Goal: Transaction & Acquisition: Purchase product/service

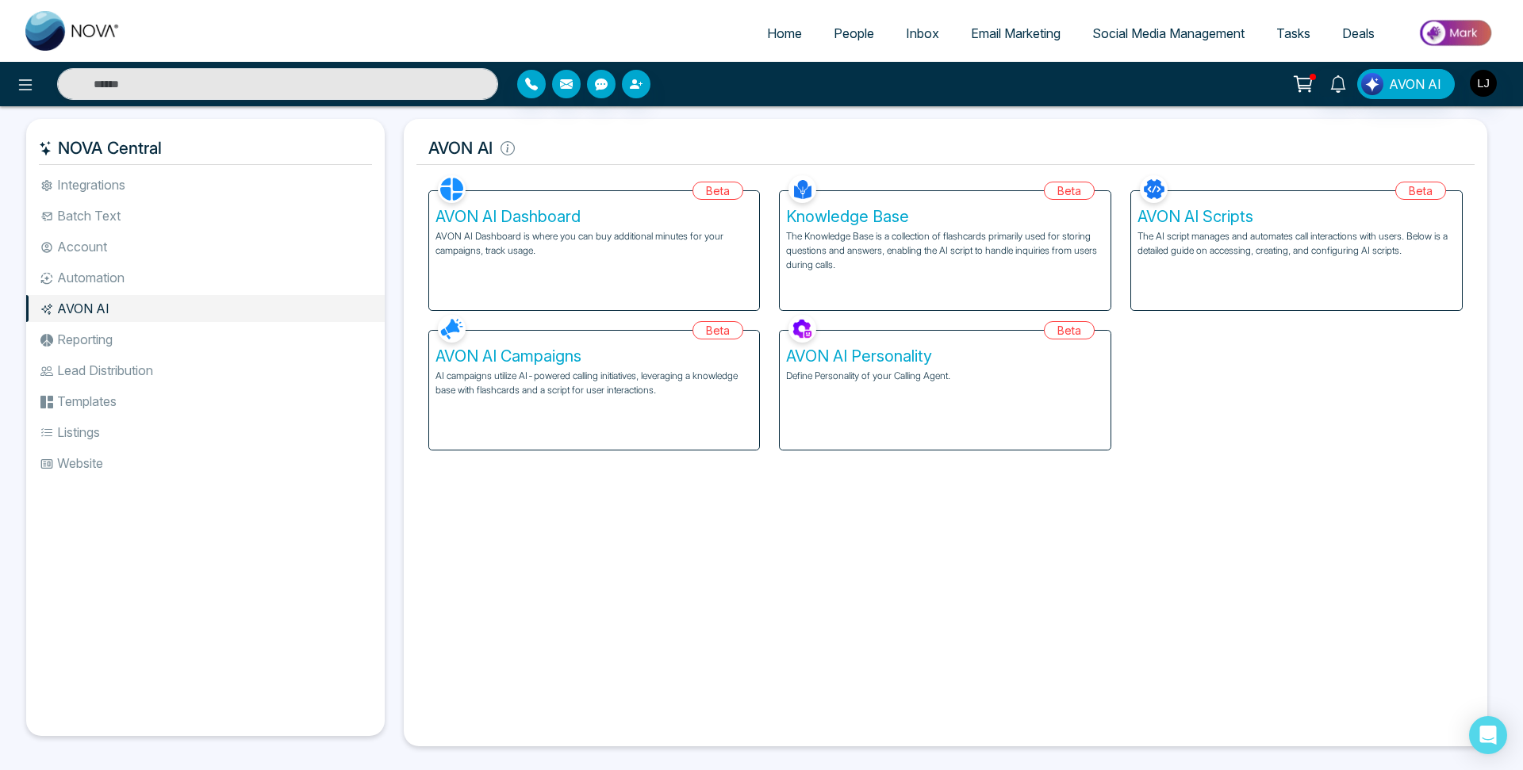
click at [634, 221] on h5 "AVON AI Dashboard" at bounding box center [594, 216] width 318 height 19
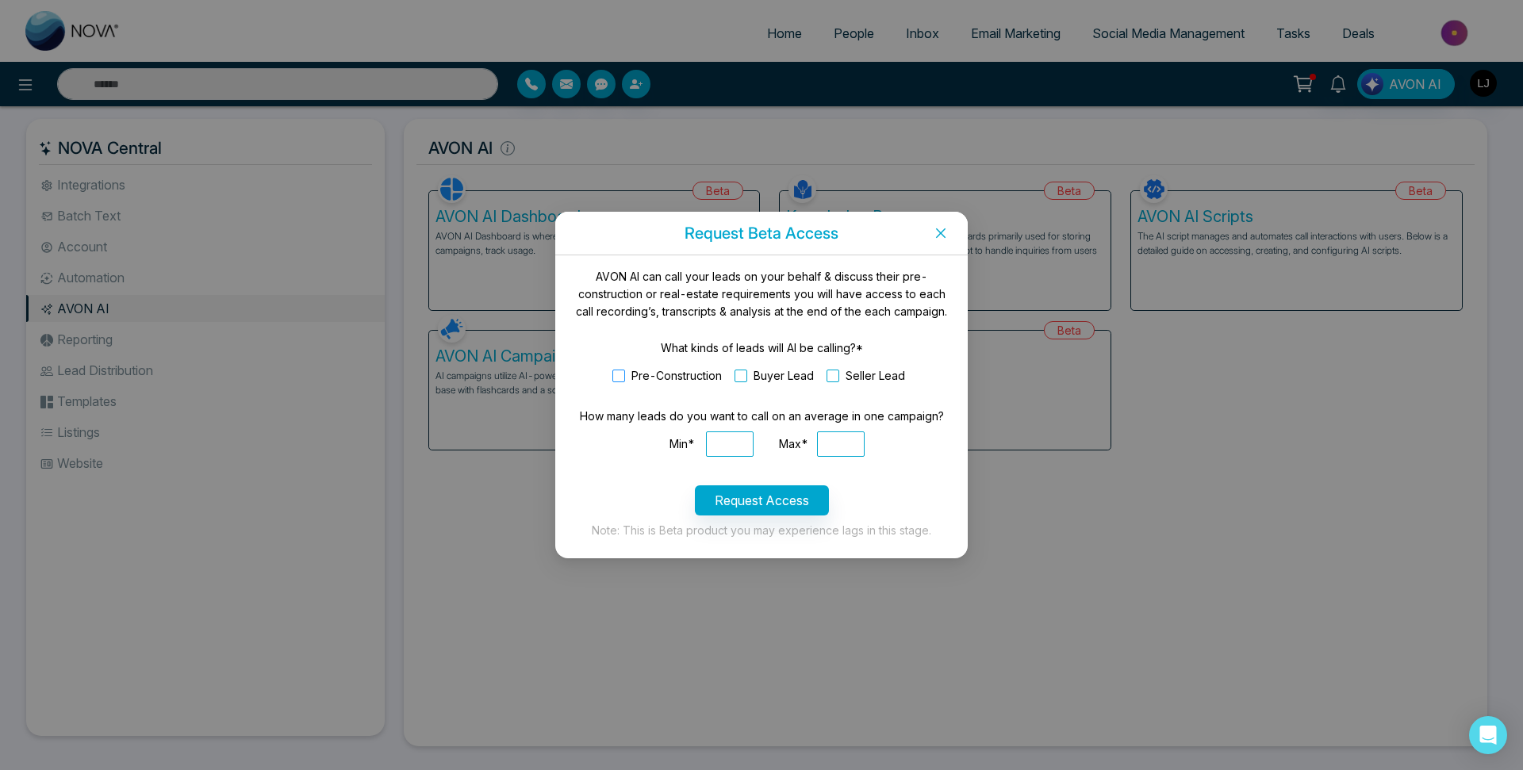
click at [685, 376] on span "Pre-Construction" at bounding box center [676, 375] width 103 height 17
click at [788, 378] on span "Buyer Lead" at bounding box center [783, 375] width 73 height 17
click at [703, 448] on div "Min*" at bounding box center [682, 443] width 48 height 25
click at [746, 448] on input "Min*" at bounding box center [730, 443] width 48 height 25
type input "*"
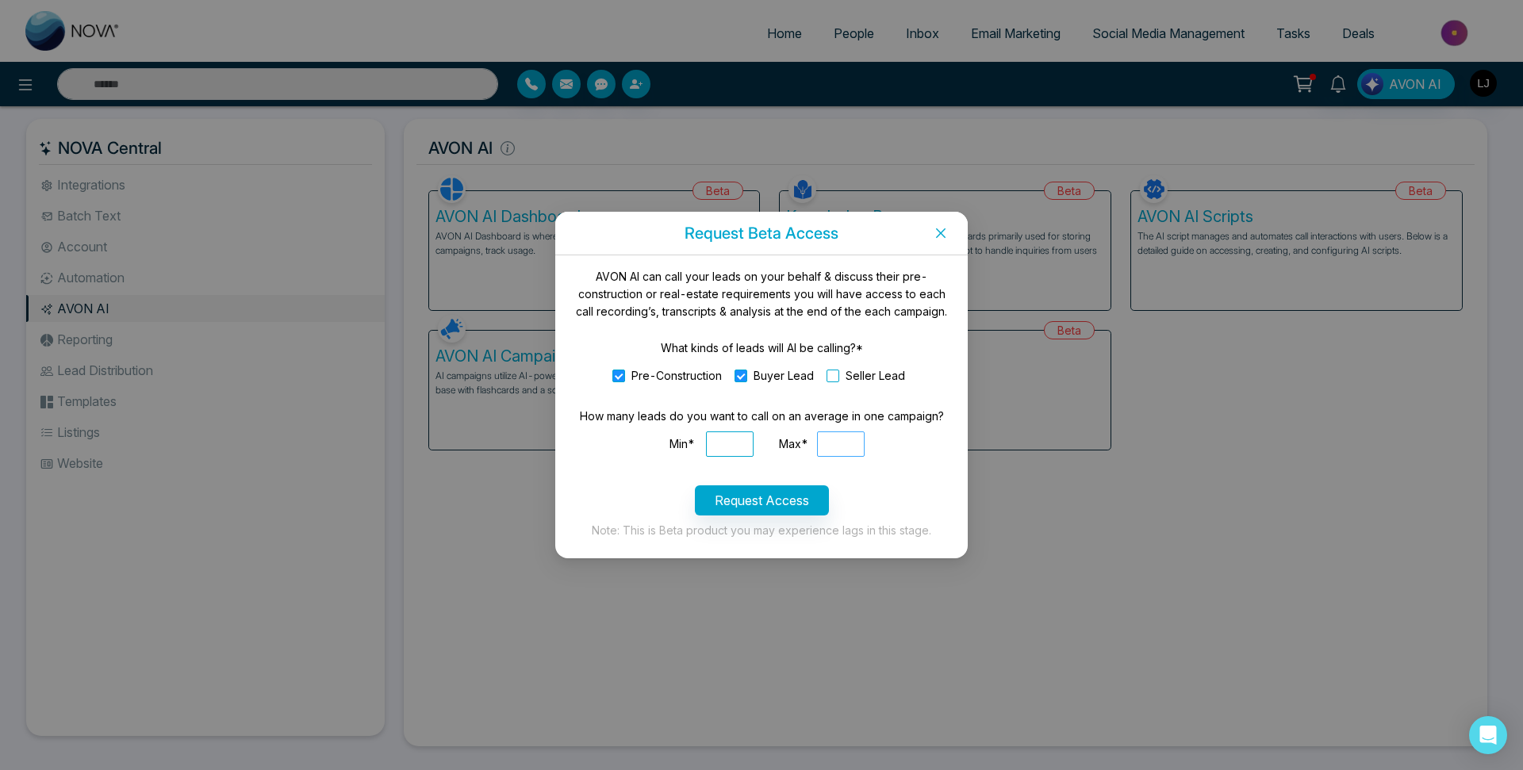
click at [838, 439] on input "Max*" at bounding box center [841, 443] width 48 height 25
type input "*"
click at [798, 498] on button "Request Access" at bounding box center [762, 500] width 134 height 30
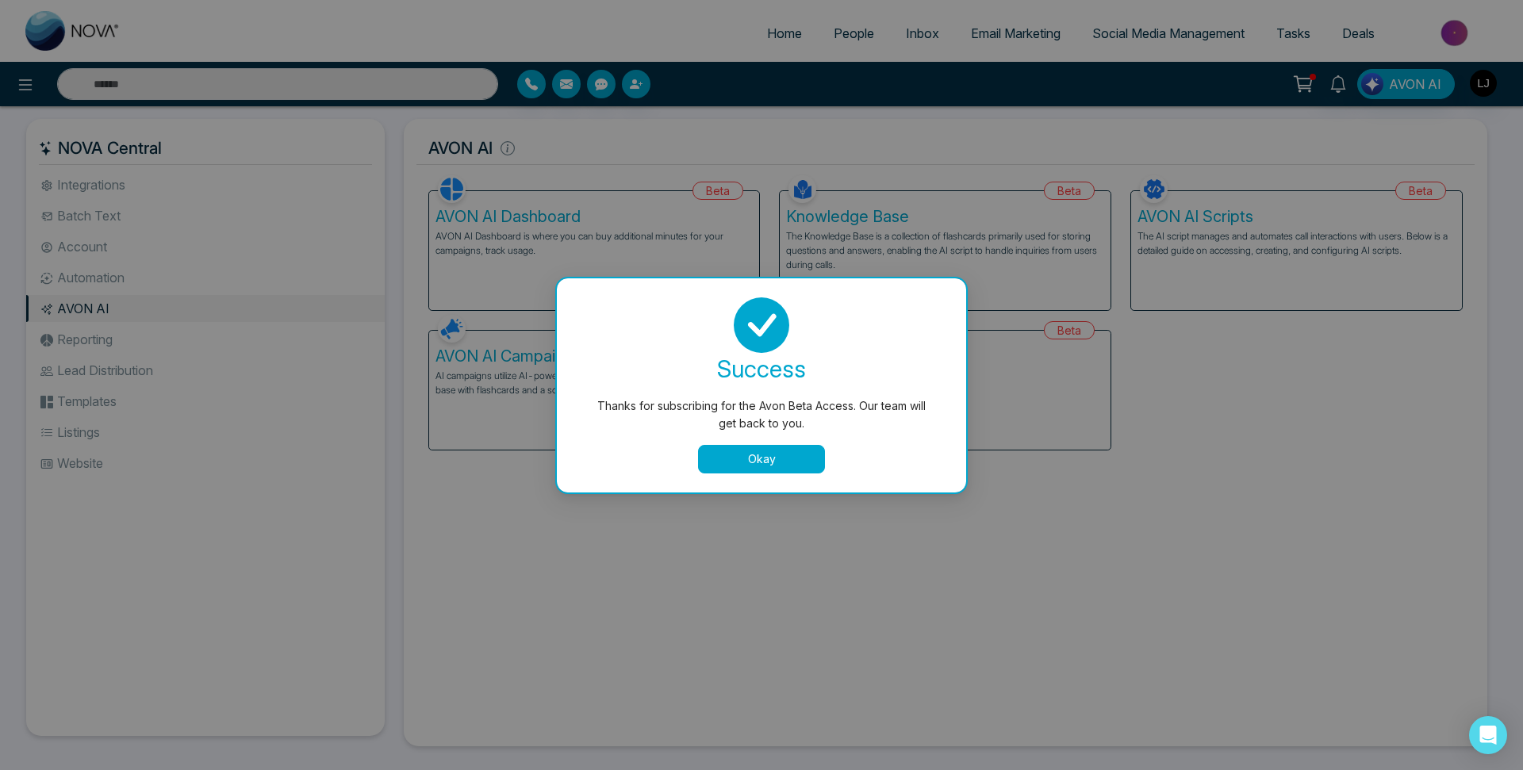
click at [751, 465] on button "Okay" at bounding box center [761, 459] width 127 height 29
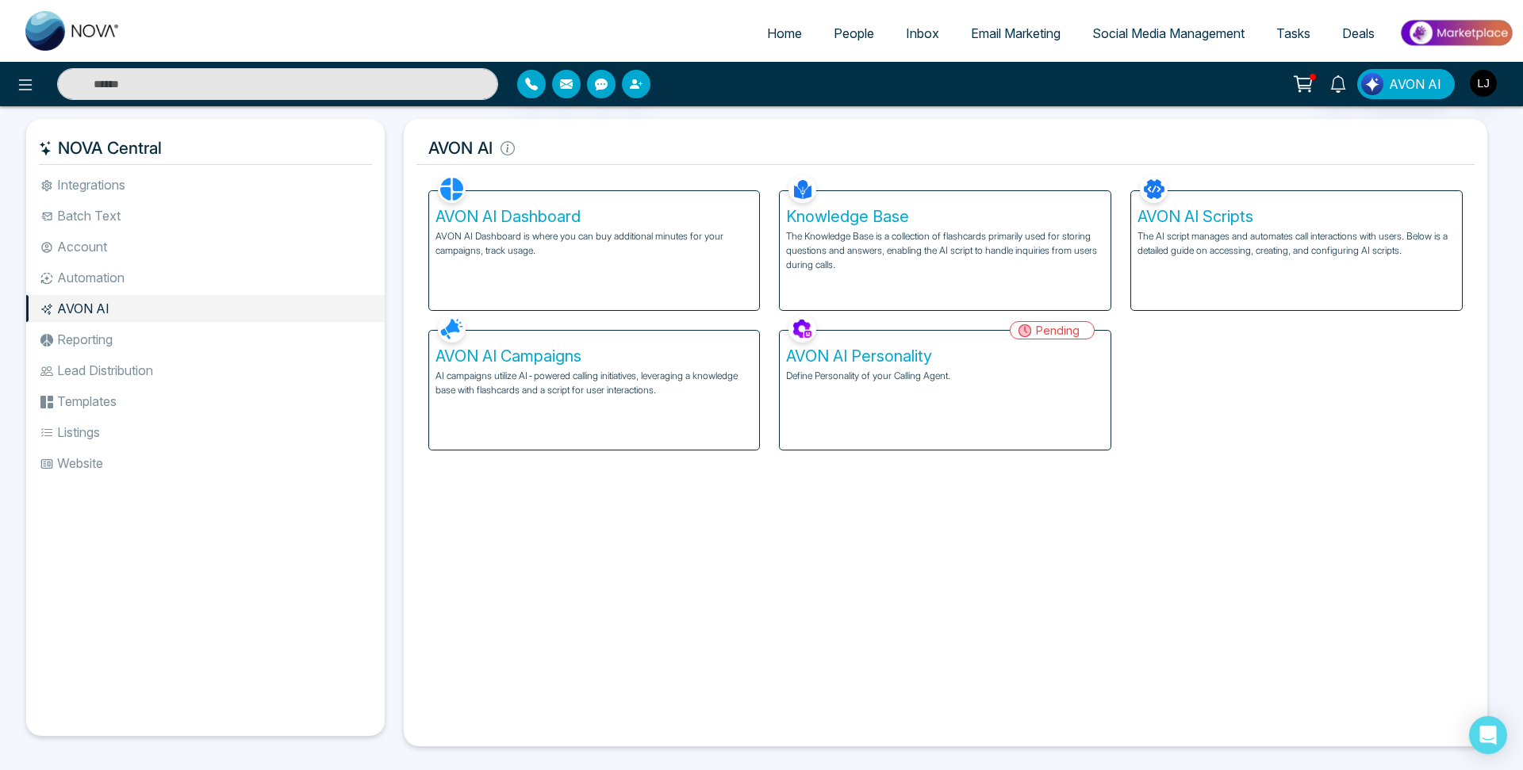
click at [603, 213] on h5 "AVON AI Dashboard" at bounding box center [594, 216] width 318 height 19
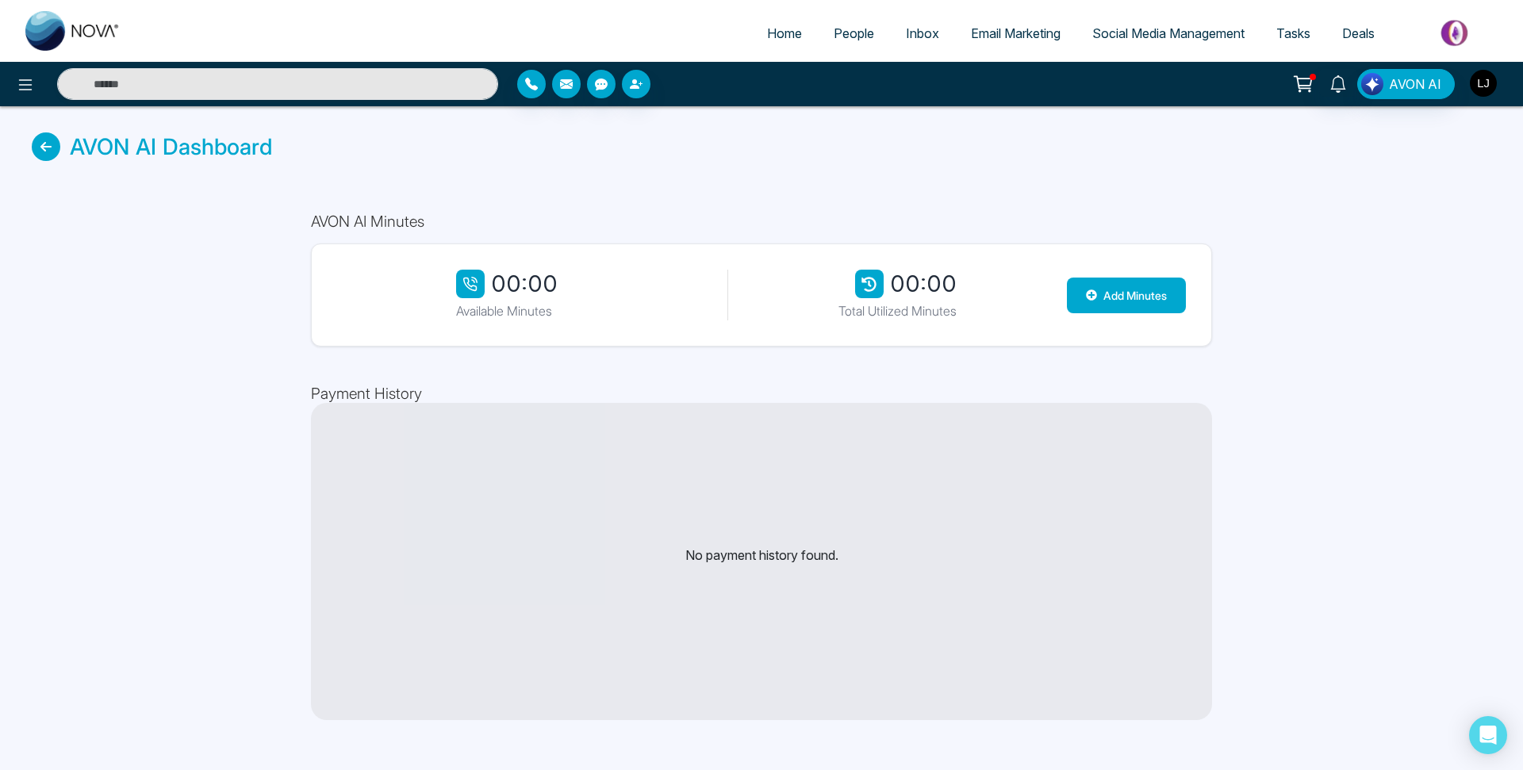
click at [1487, 94] on img "button" at bounding box center [1483, 83] width 27 height 27
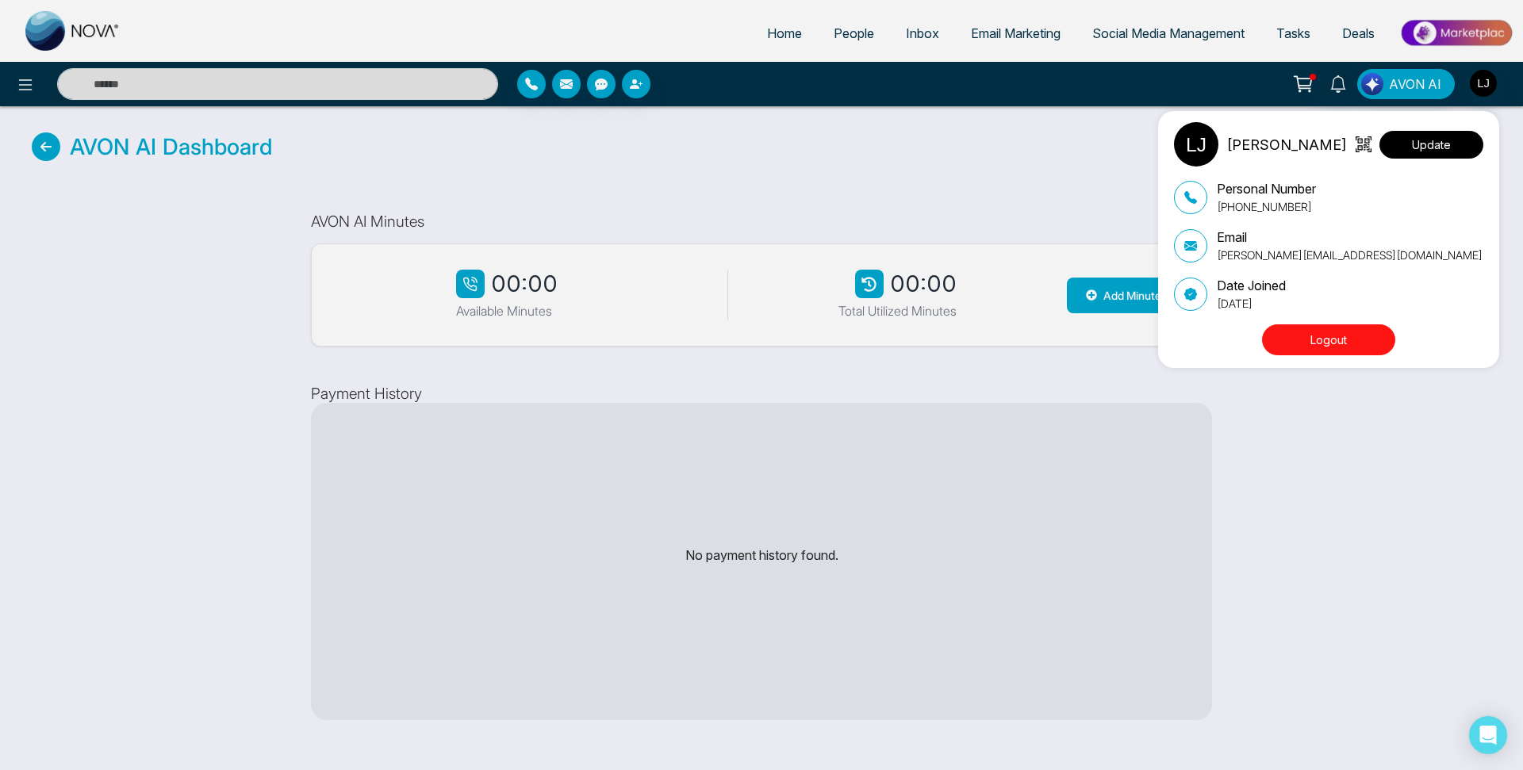
click at [1444, 136] on button "Update" at bounding box center [1431, 145] width 104 height 28
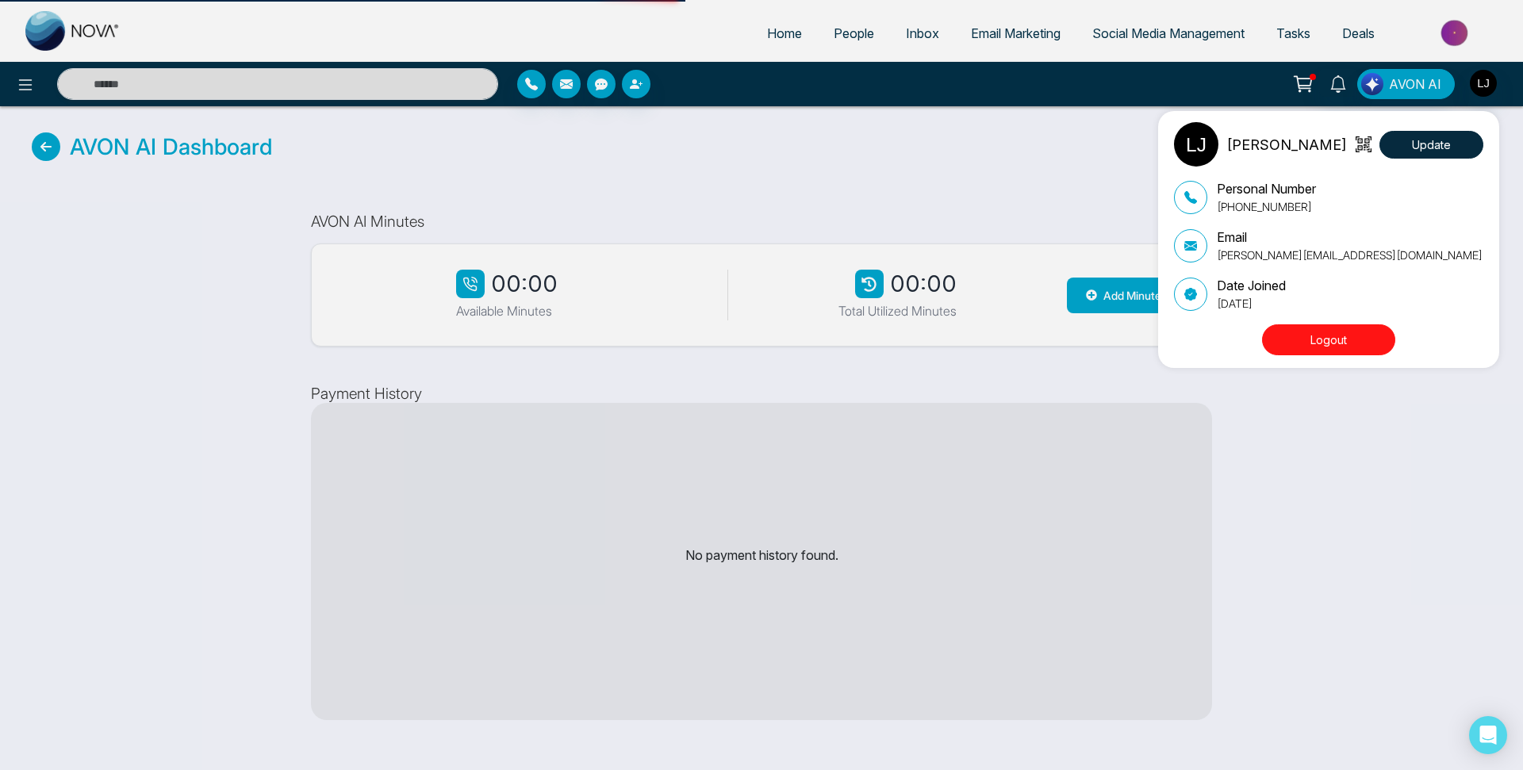
select select "***"
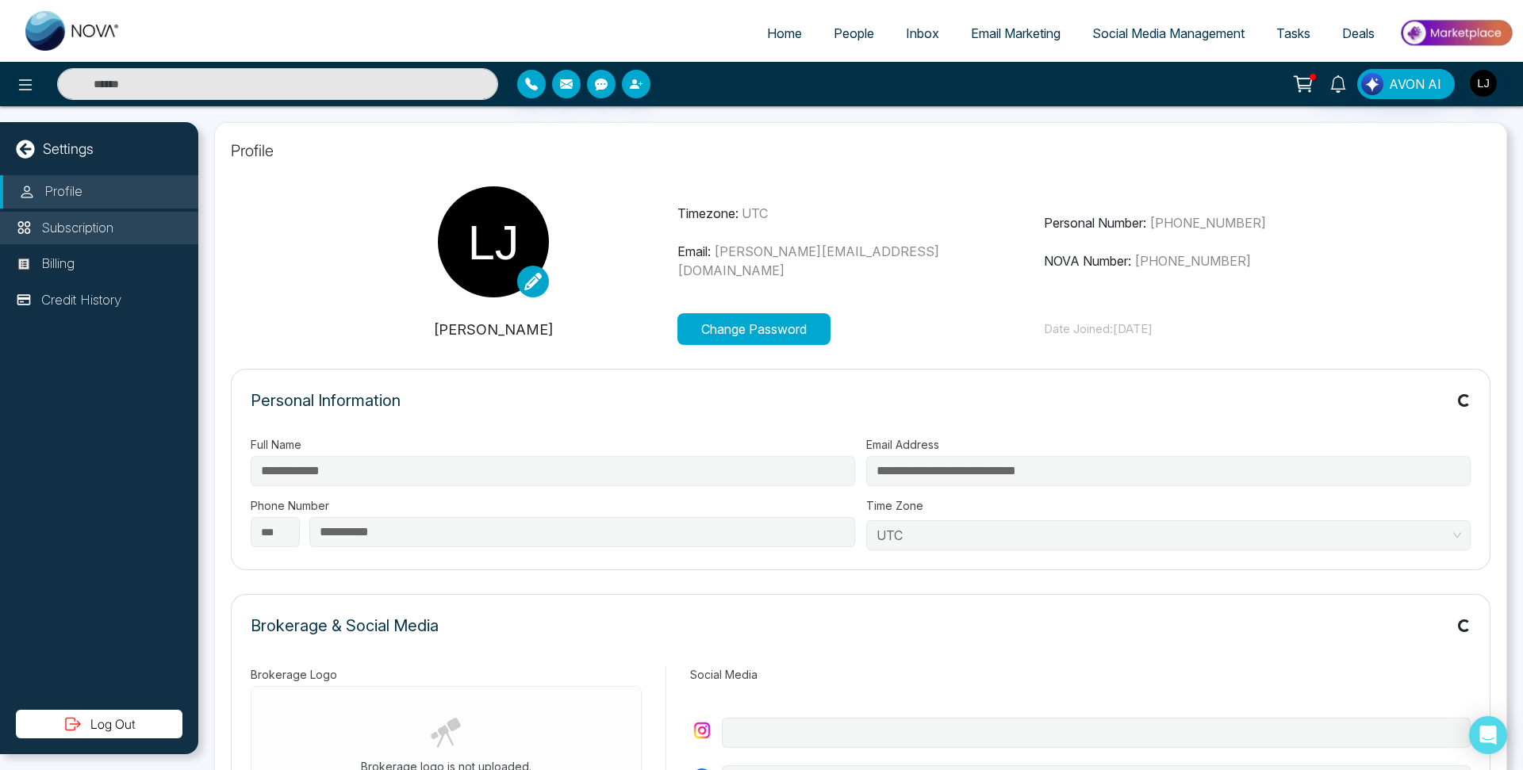
click at [109, 230] on p "Subscription" at bounding box center [77, 228] width 72 height 21
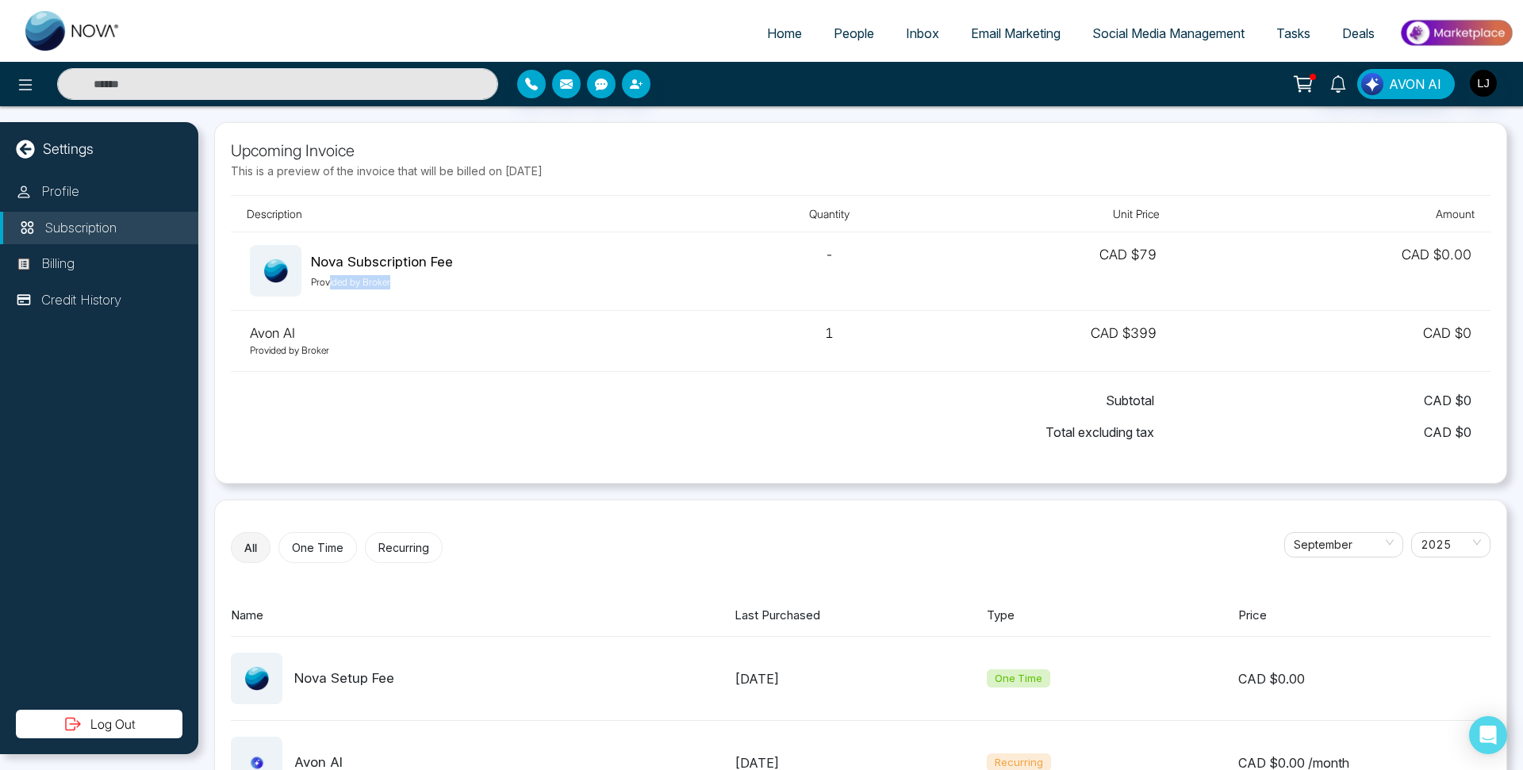
drag, startPoint x: 331, startPoint y: 286, endPoint x: 397, endPoint y: 284, distance: 65.9
click at [397, 284] on p "Provided by Broker" at bounding box center [382, 282] width 142 height 14
drag, startPoint x: 255, startPoint y: 343, endPoint x: 347, endPoint y: 351, distance: 93.1
click at [347, 351] on p "Provided by Broker" at bounding box center [483, 350] width 466 height 14
click at [115, 274] on li "Billing" at bounding box center [99, 263] width 198 height 33
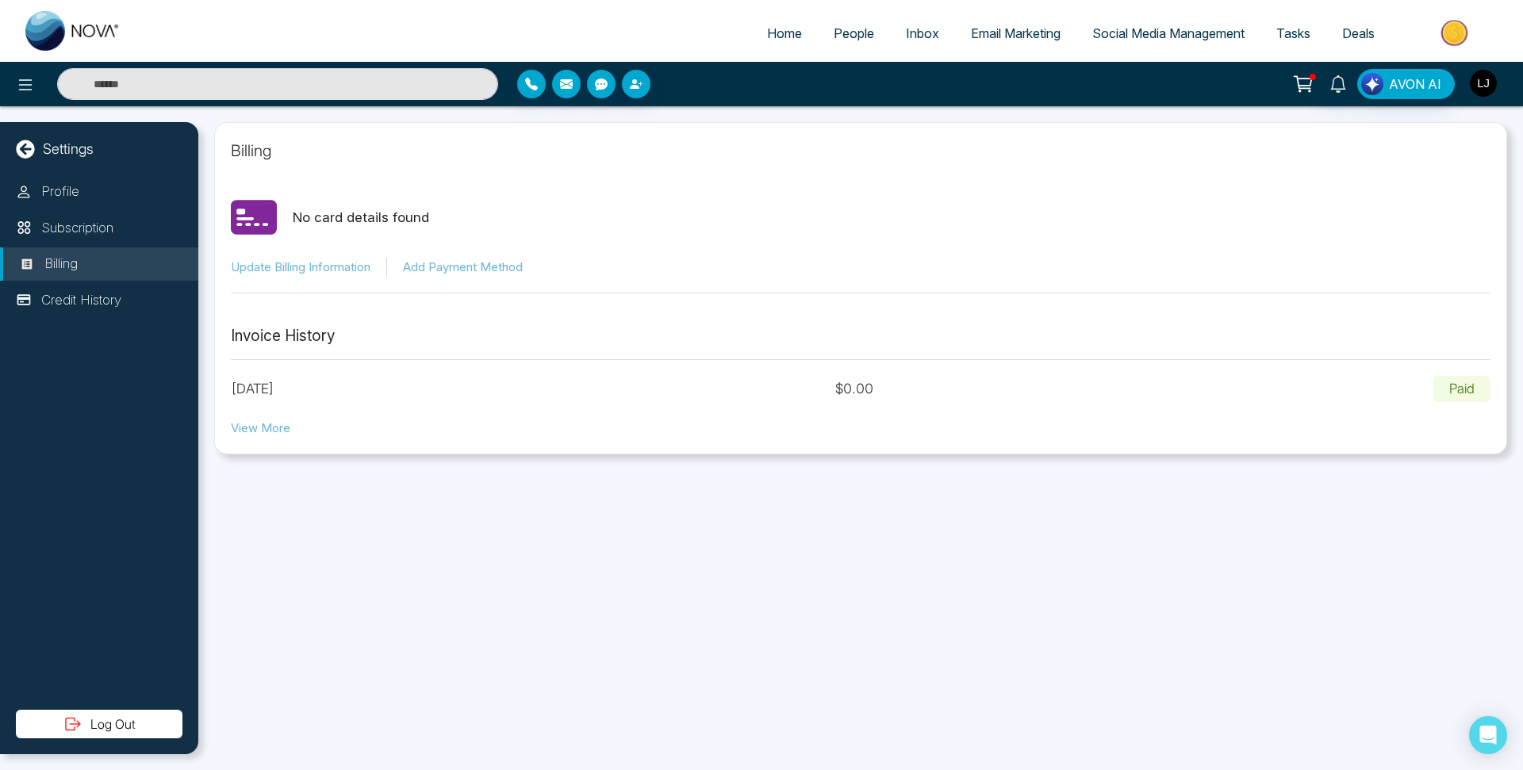
click at [1473, 82] on img "button" at bounding box center [1483, 83] width 27 height 27
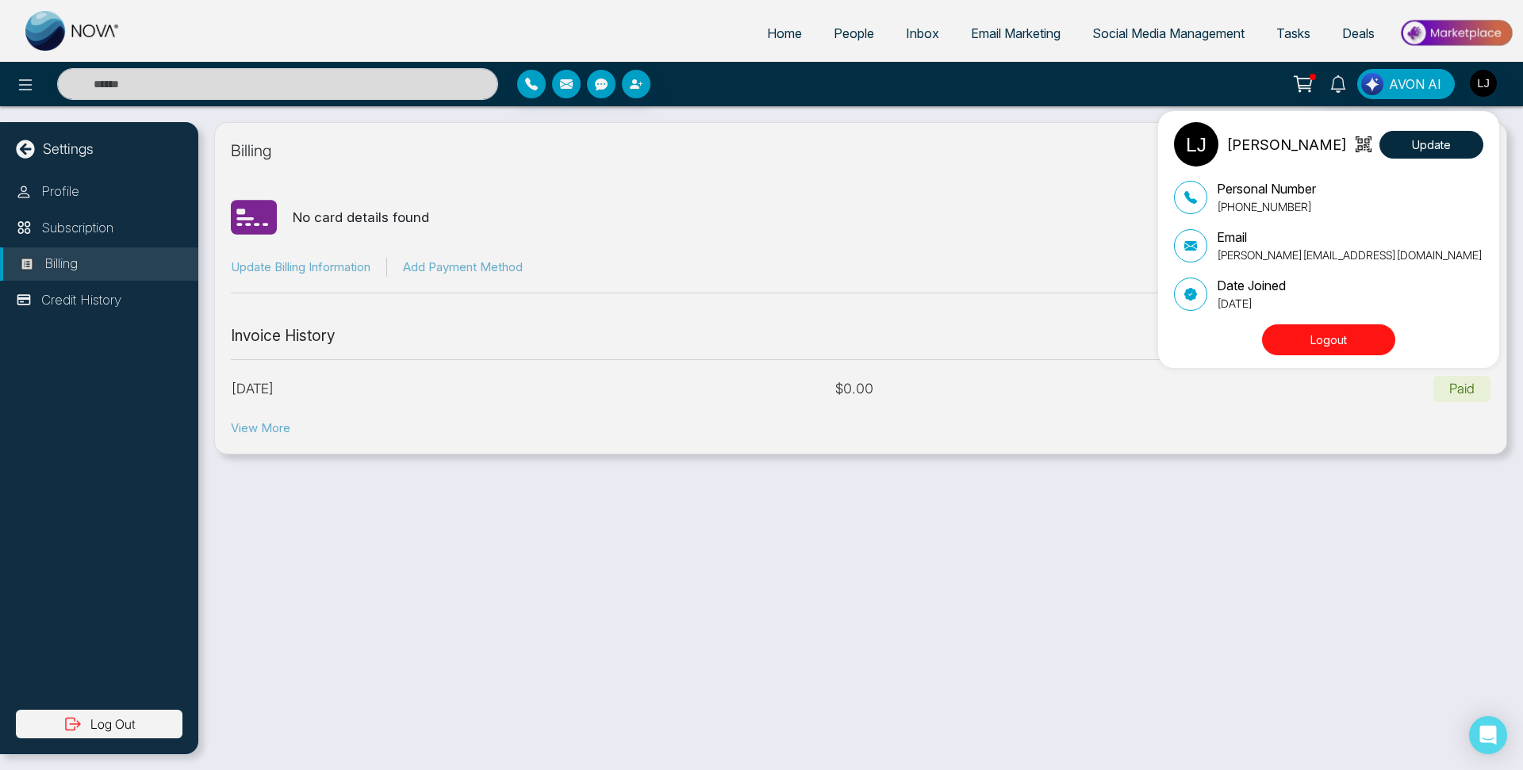
click at [634, 313] on div "Lokesh Joshi Update Personal Number +919021484622 Email lokesh+bagent1@mmnovate…" at bounding box center [761, 385] width 1523 height 770
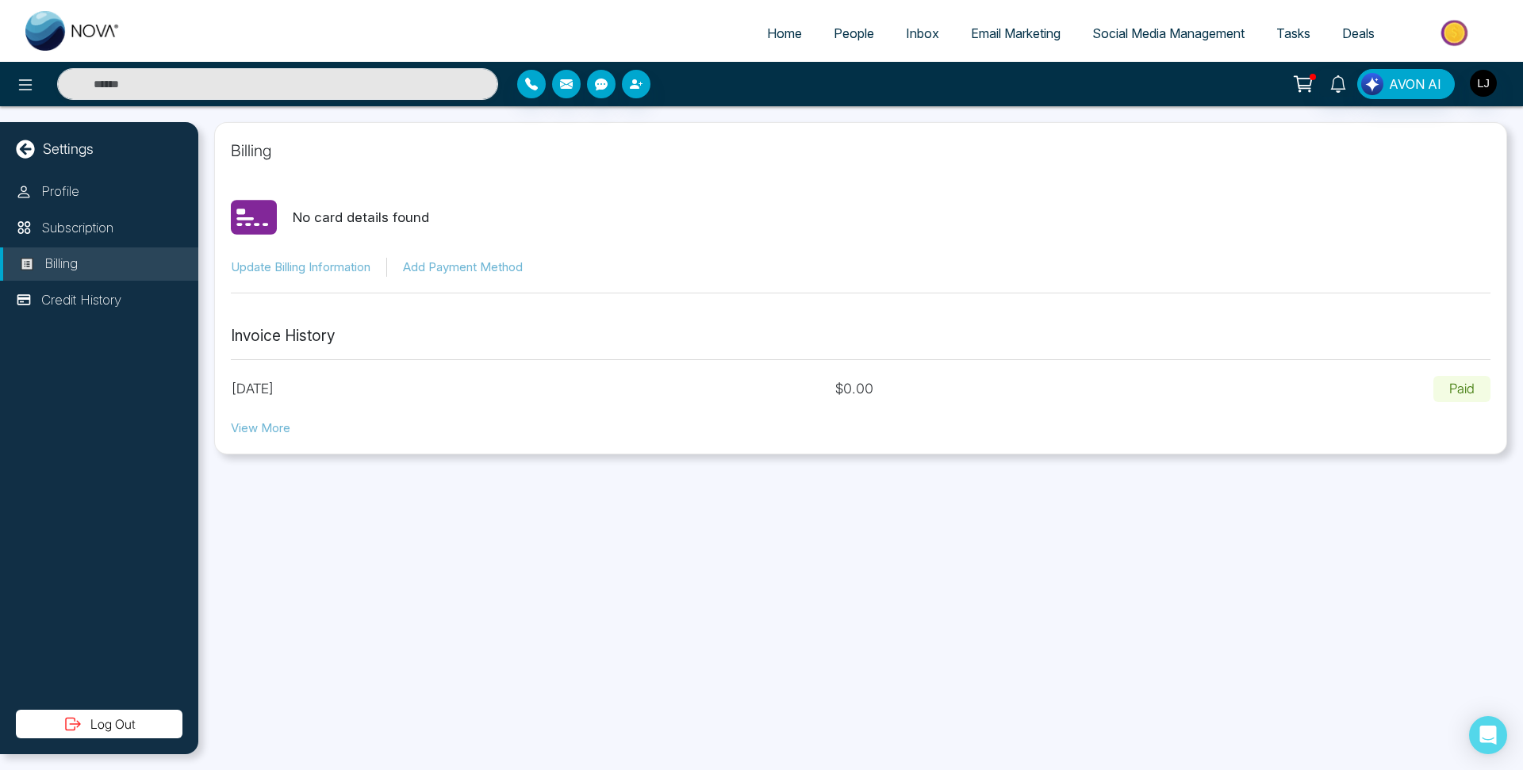
click at [1027, 29] on span "Email Marketing" at bounding box center [1016, 33] width 90 height 16
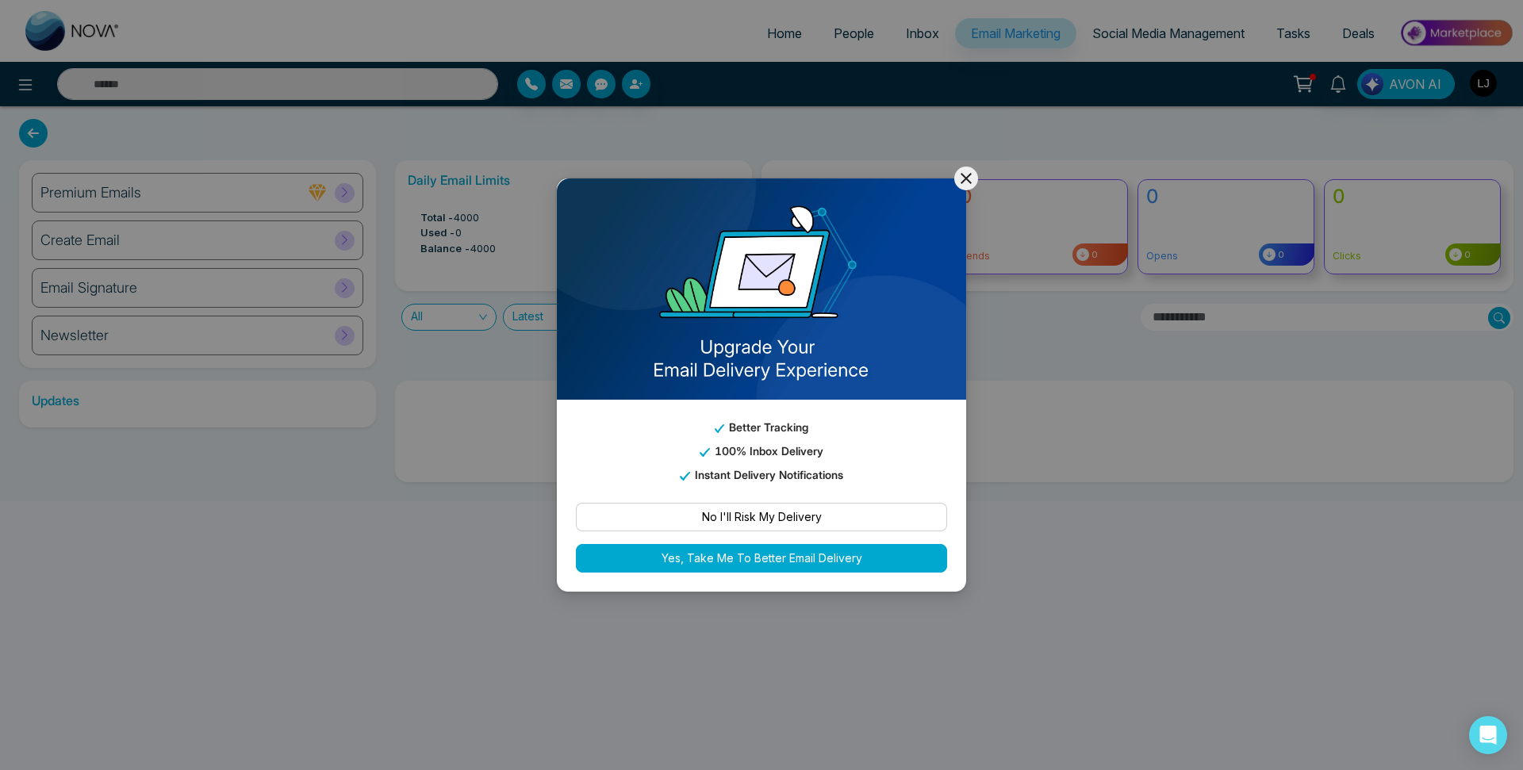
click at [964, 168] on button at bounding box center [966, 179] width 24 height 24
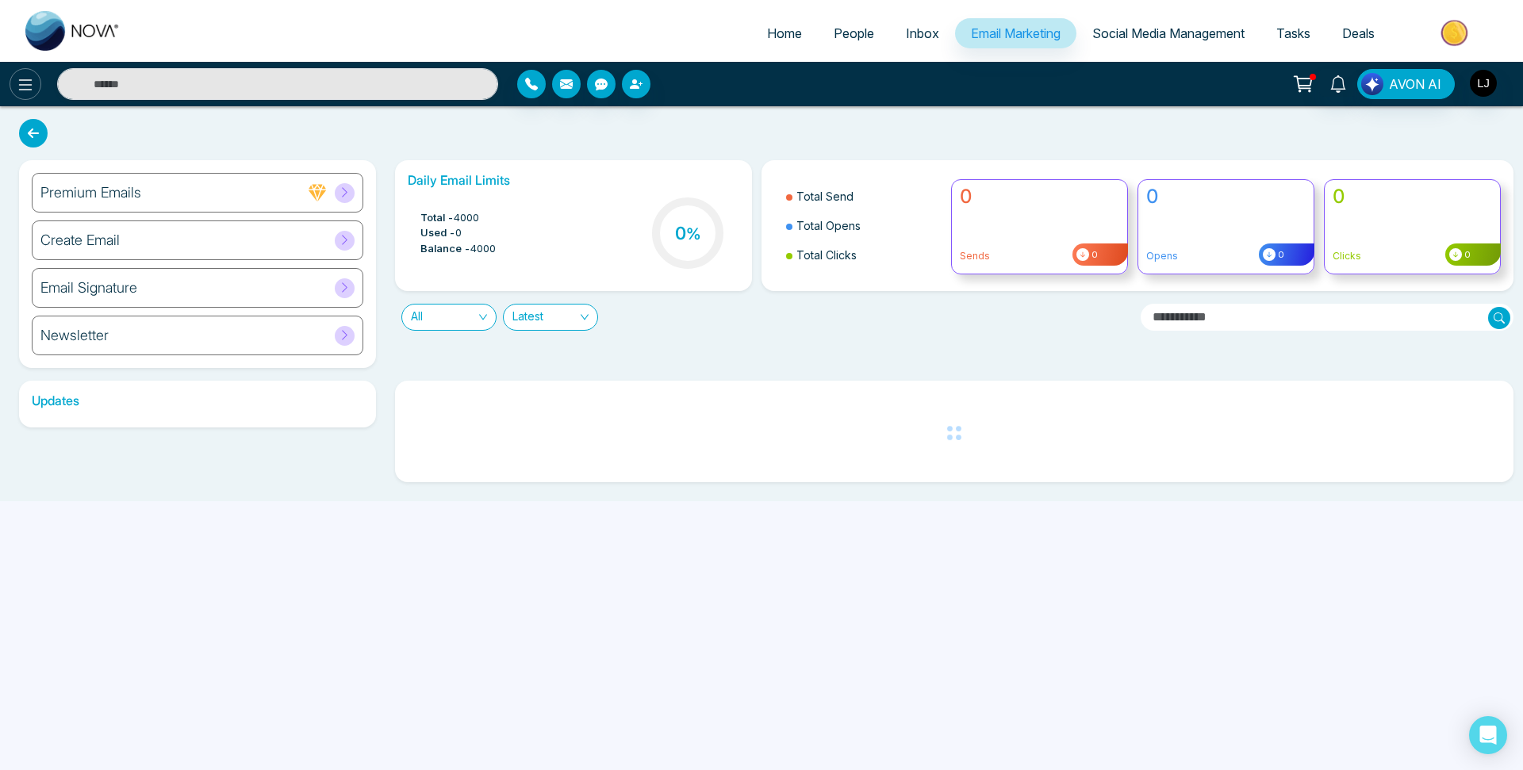
click at [28, 82] on icon at bounding box center [25, 84] width 19 height 19
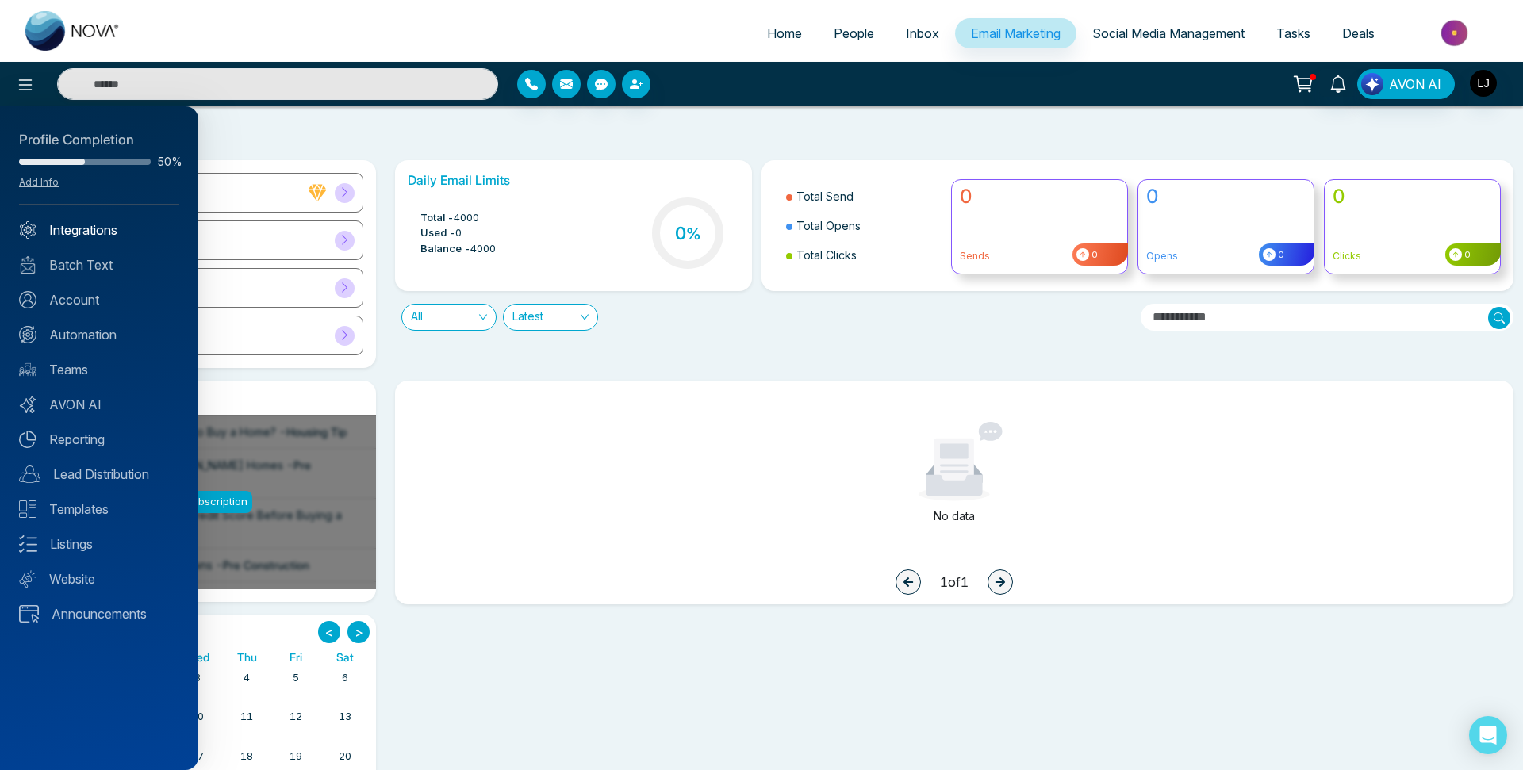
click at [84, 224] on link "Integrations" at bounding box center [99, 230] width 160 height 19
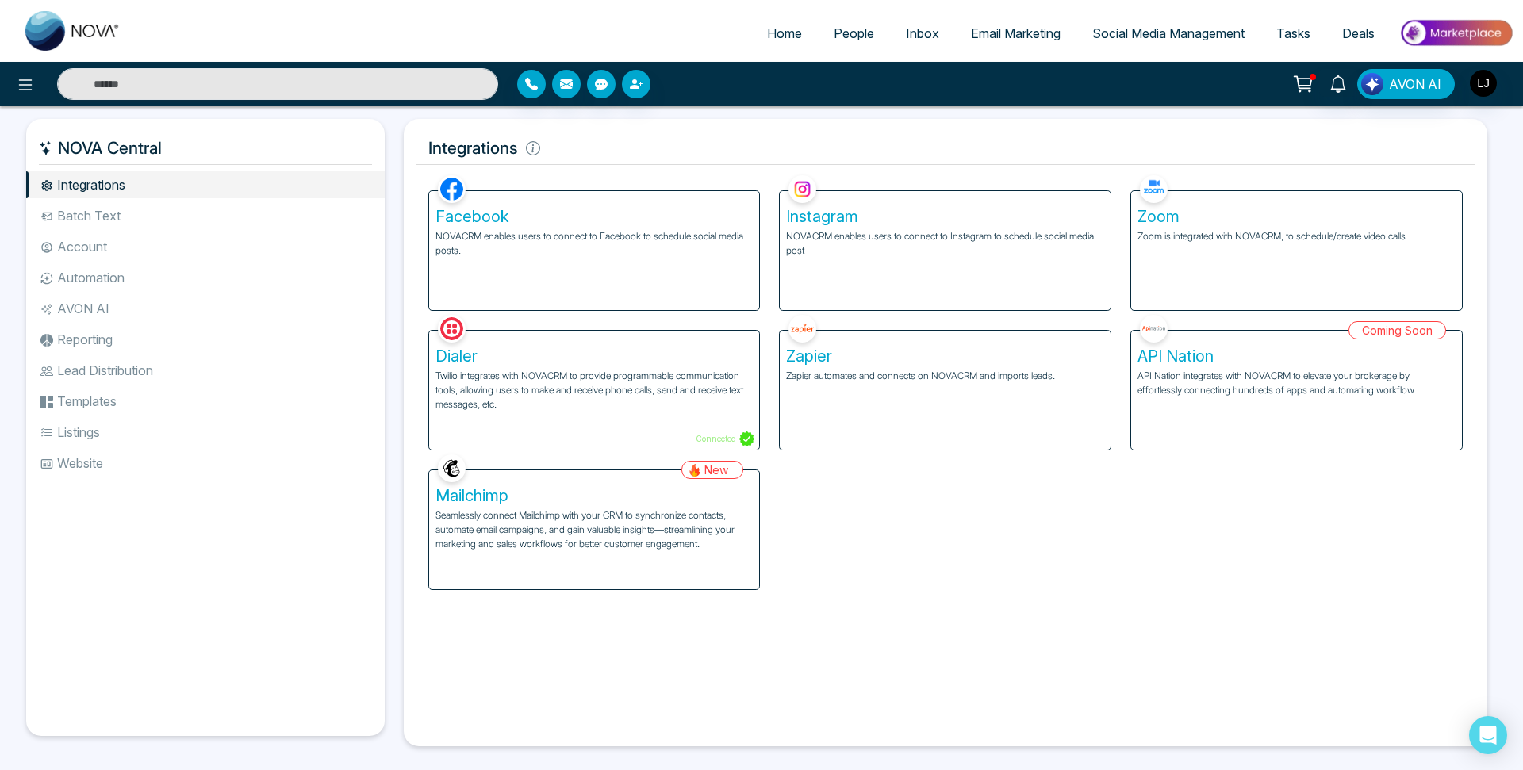
click at [89, 220] on li "Batch Text" at bounding box center [205, 215] width 359 height 27
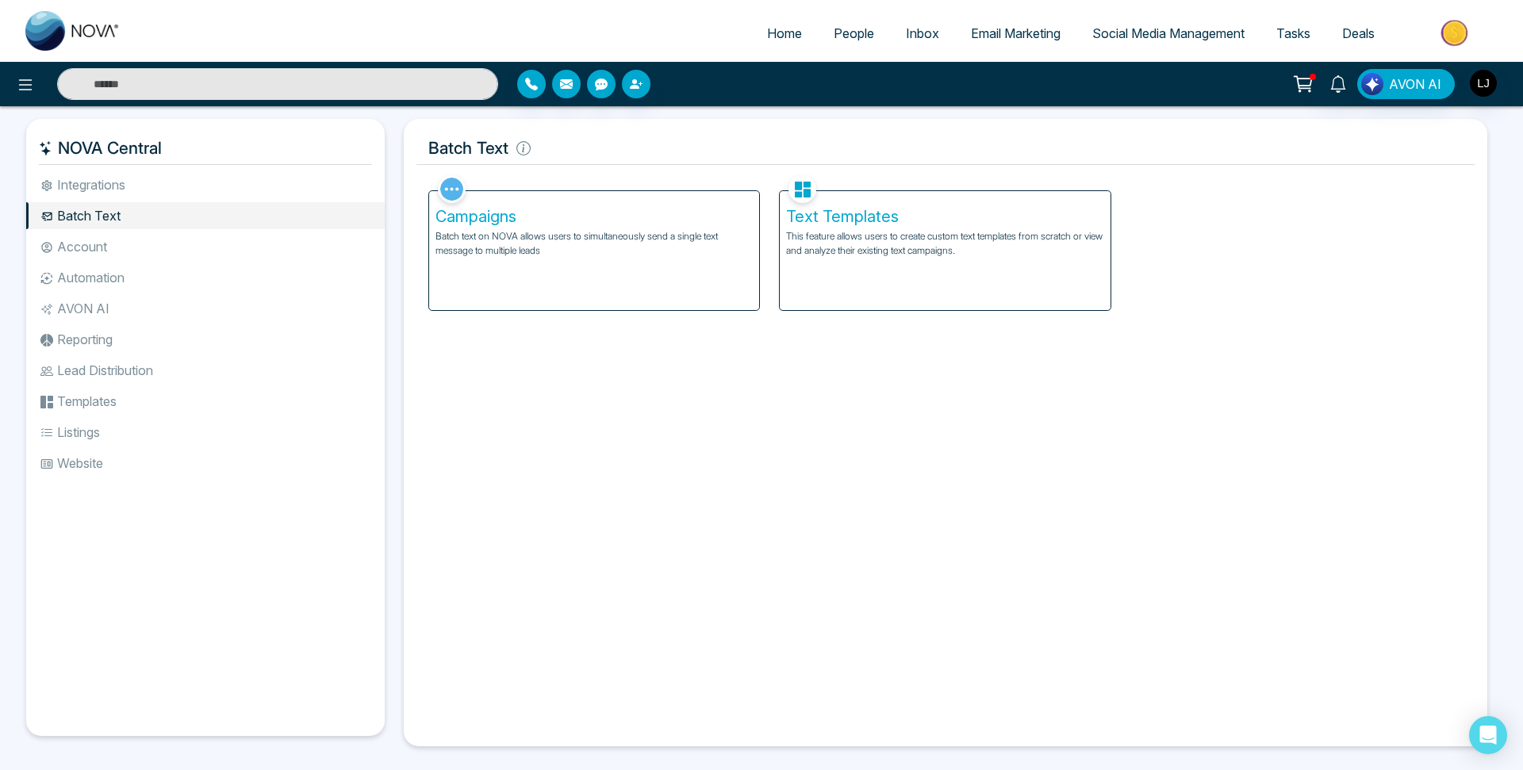
click at [88, 238] on li "Account" at bounding box center [205, 246] width 359 height 27
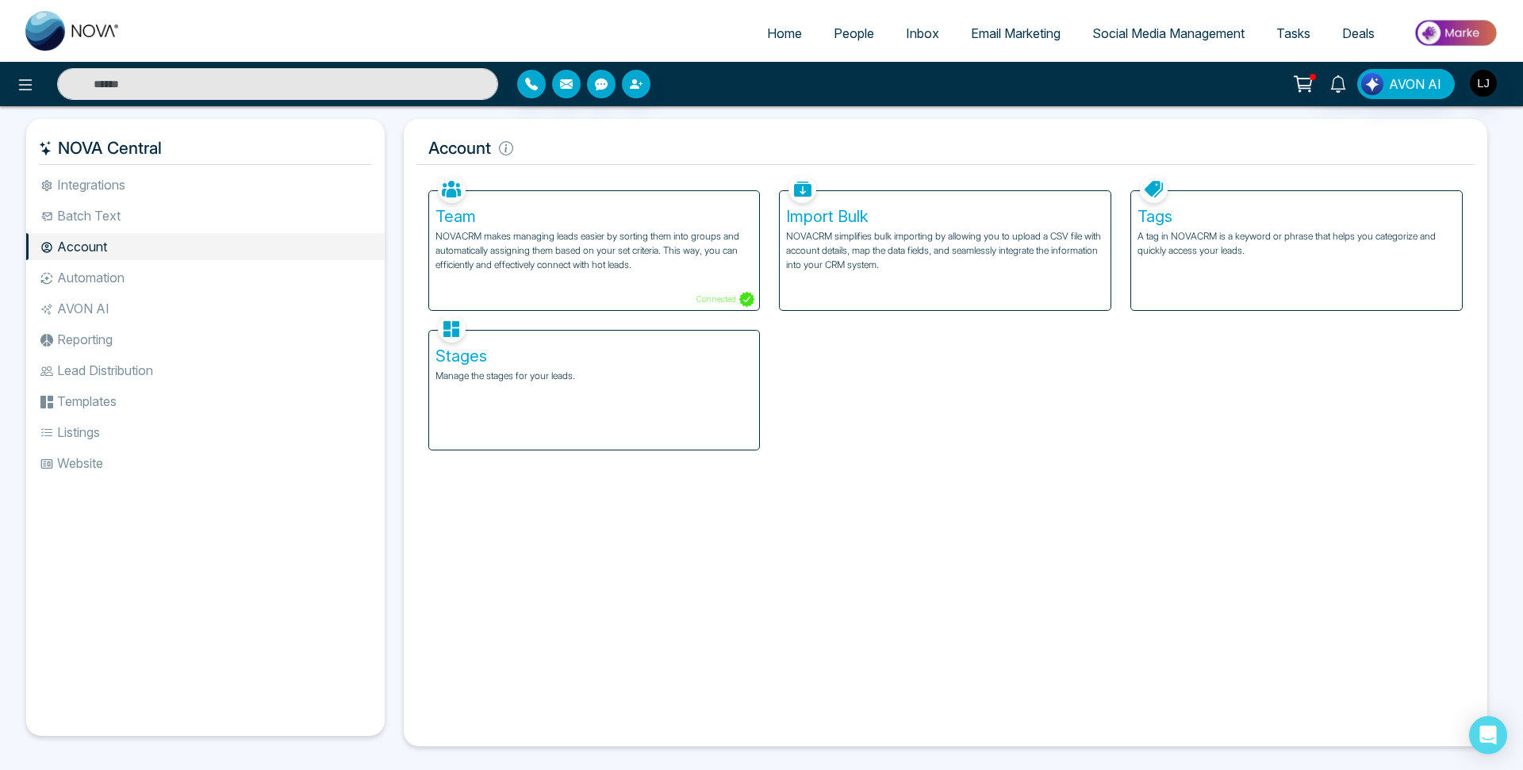
click at [98, 275] on li "Automation" at bounding box center [205, 277] width 359 height 27
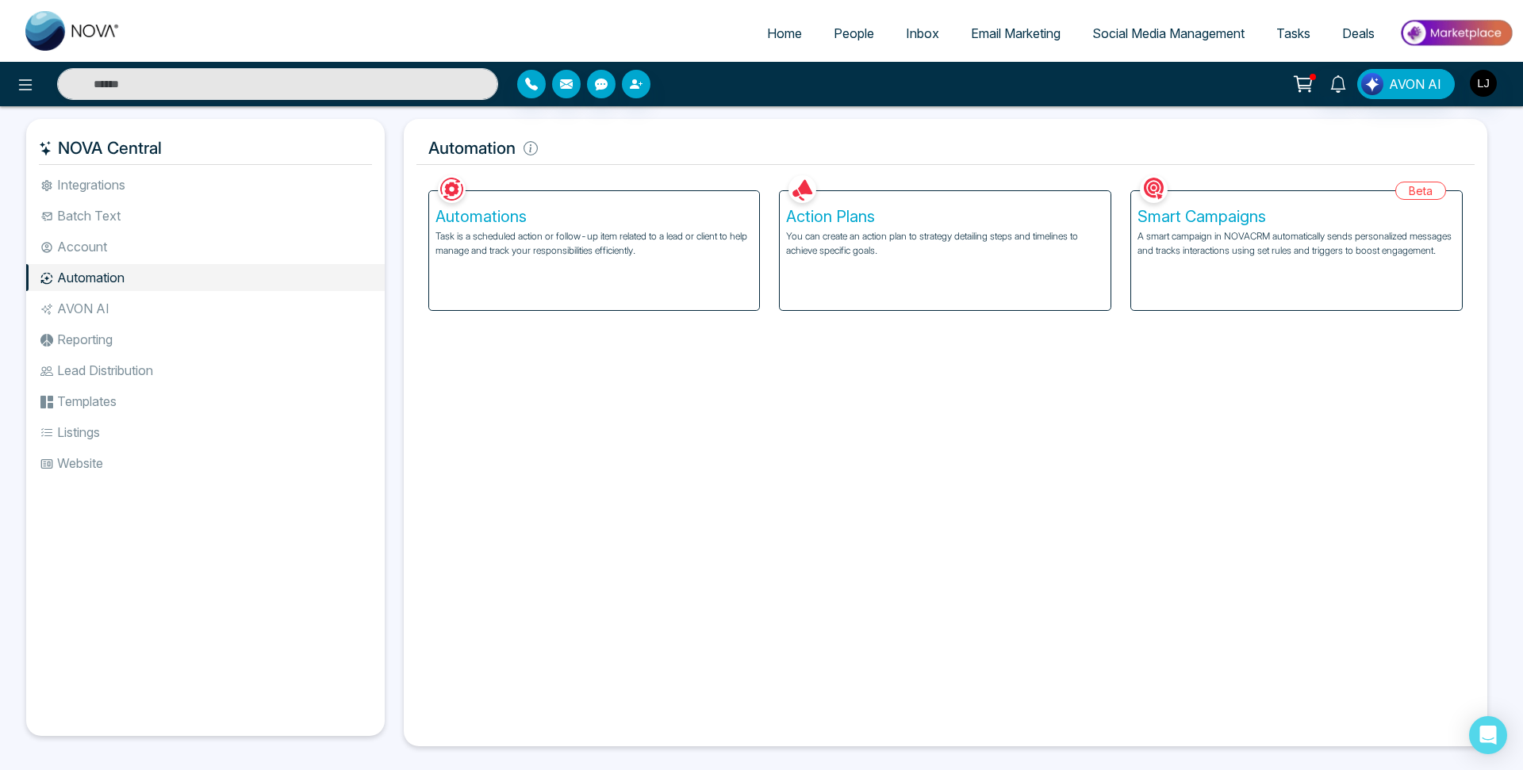
click at [96, 327] on li "Reporting" at bounding box center [205, 339] width 359 height 27
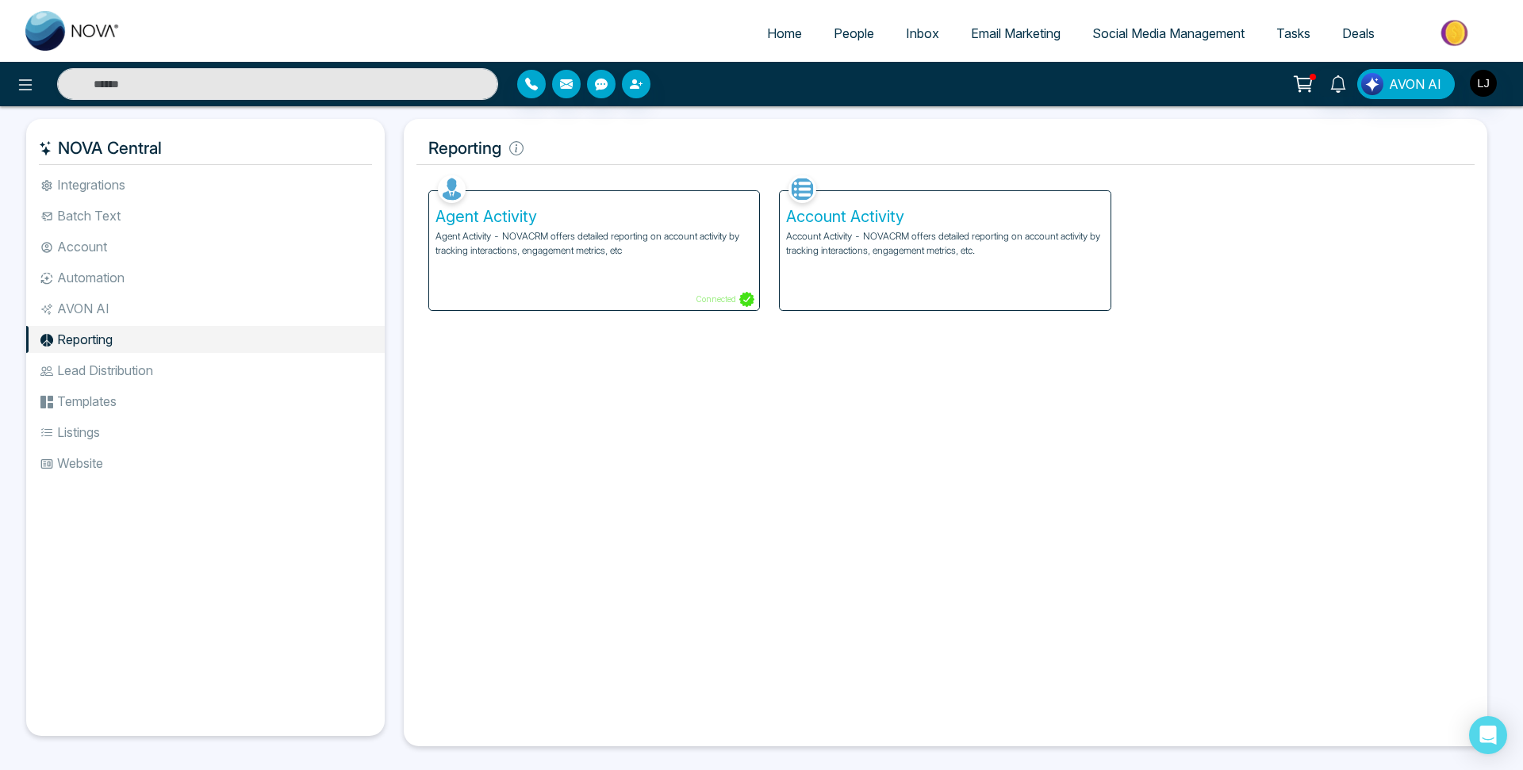
click at [100, 360] on li "Lead Distribution" at bounding box center [205, 370] width 359 height 27
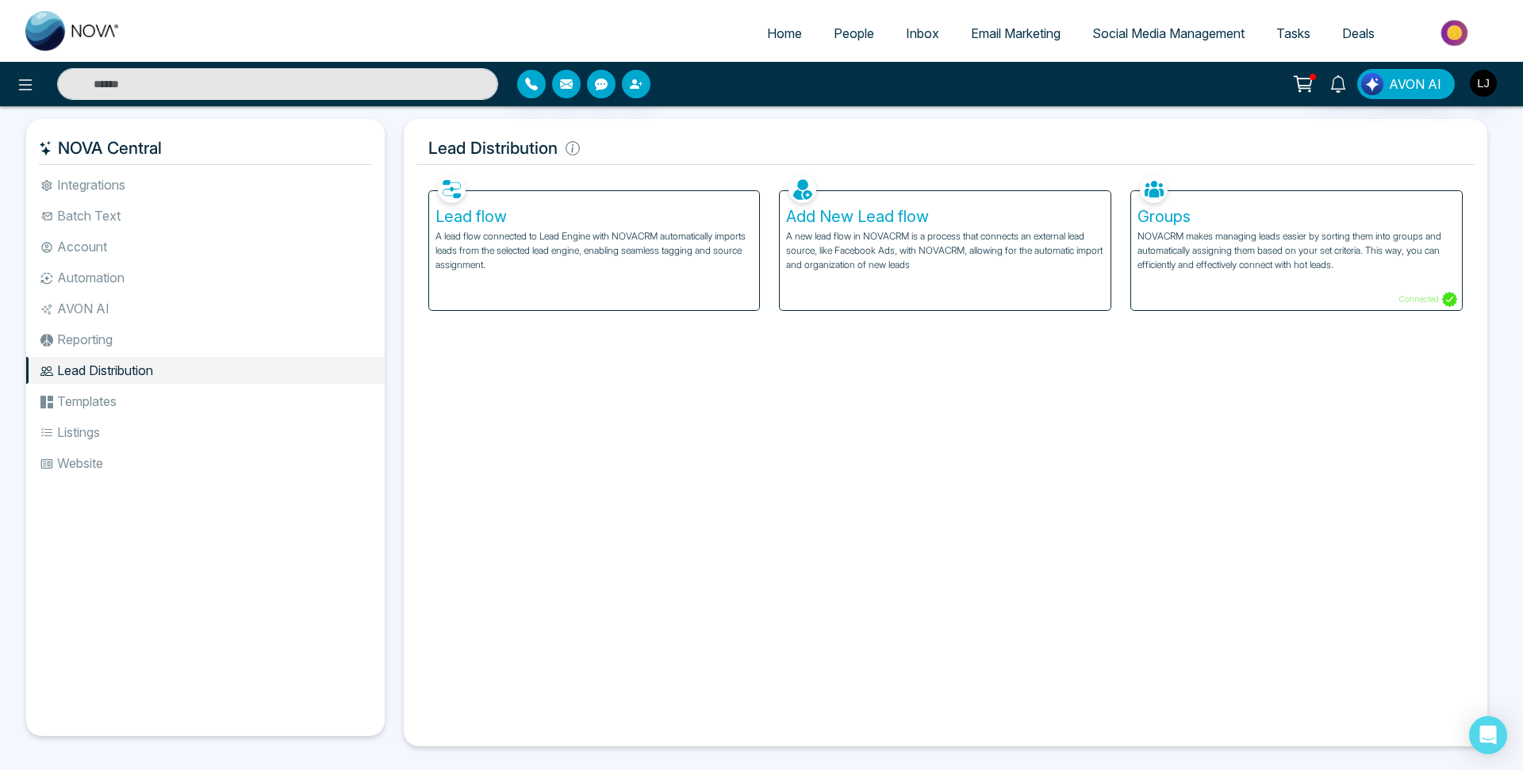
click at [103, 407] on li "Templates" at bounding box center [205, 401] width 359 height 27
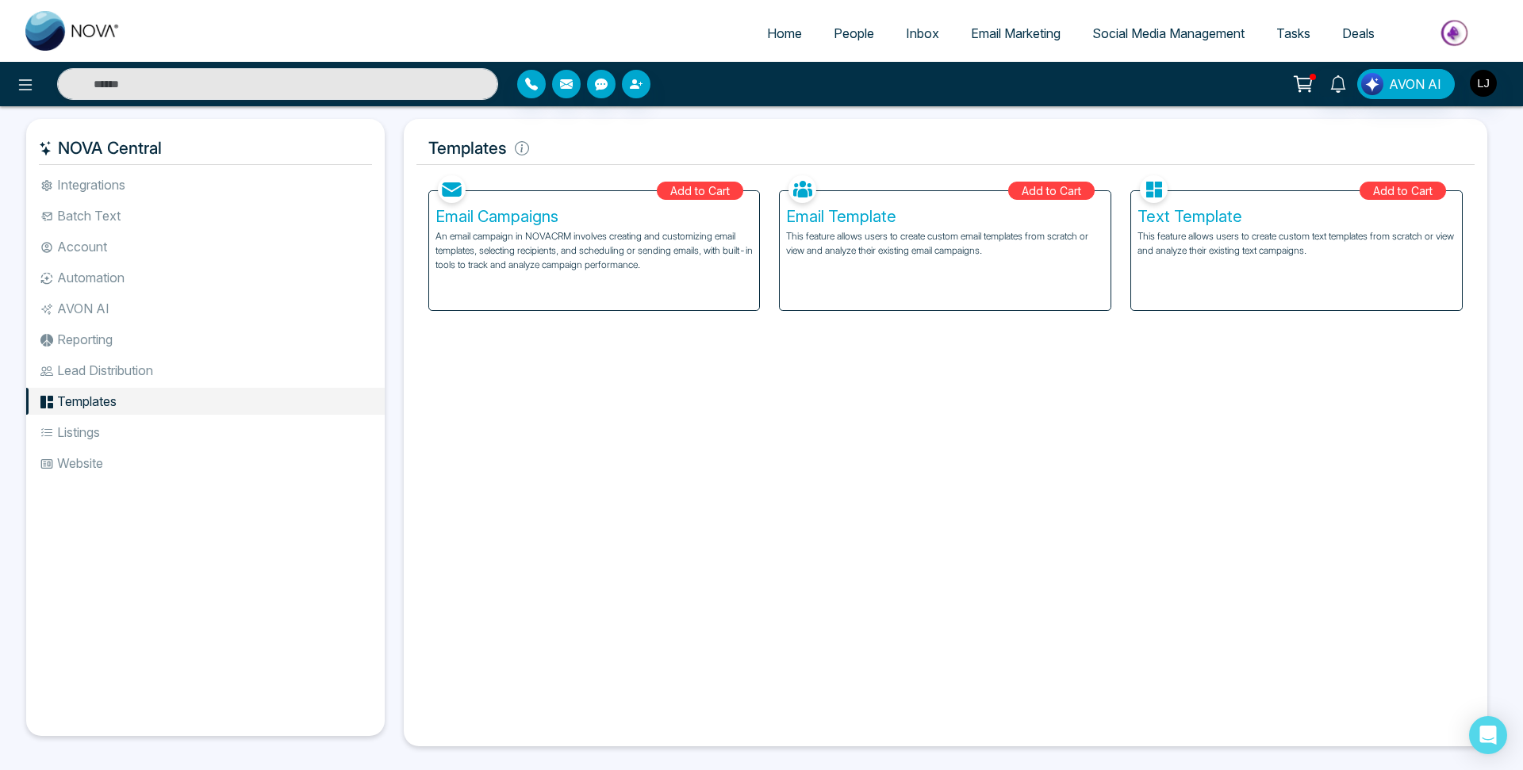
click at [89, 435] on li "Listings" at bounding box center [205, 432] width 359 height 27
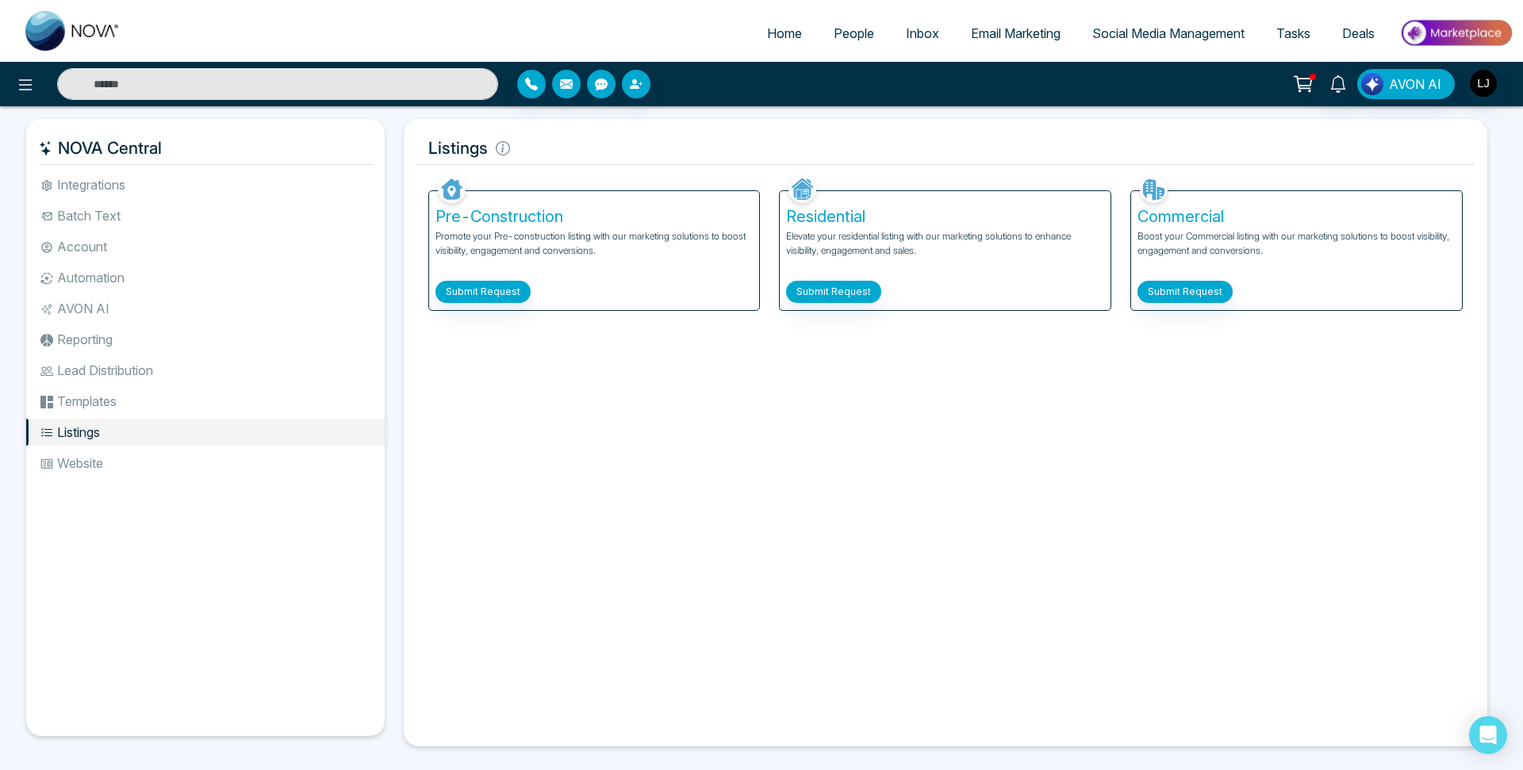
click at [89, 465] on li "Website" at bounding box center [205, 463] width 359 height 27
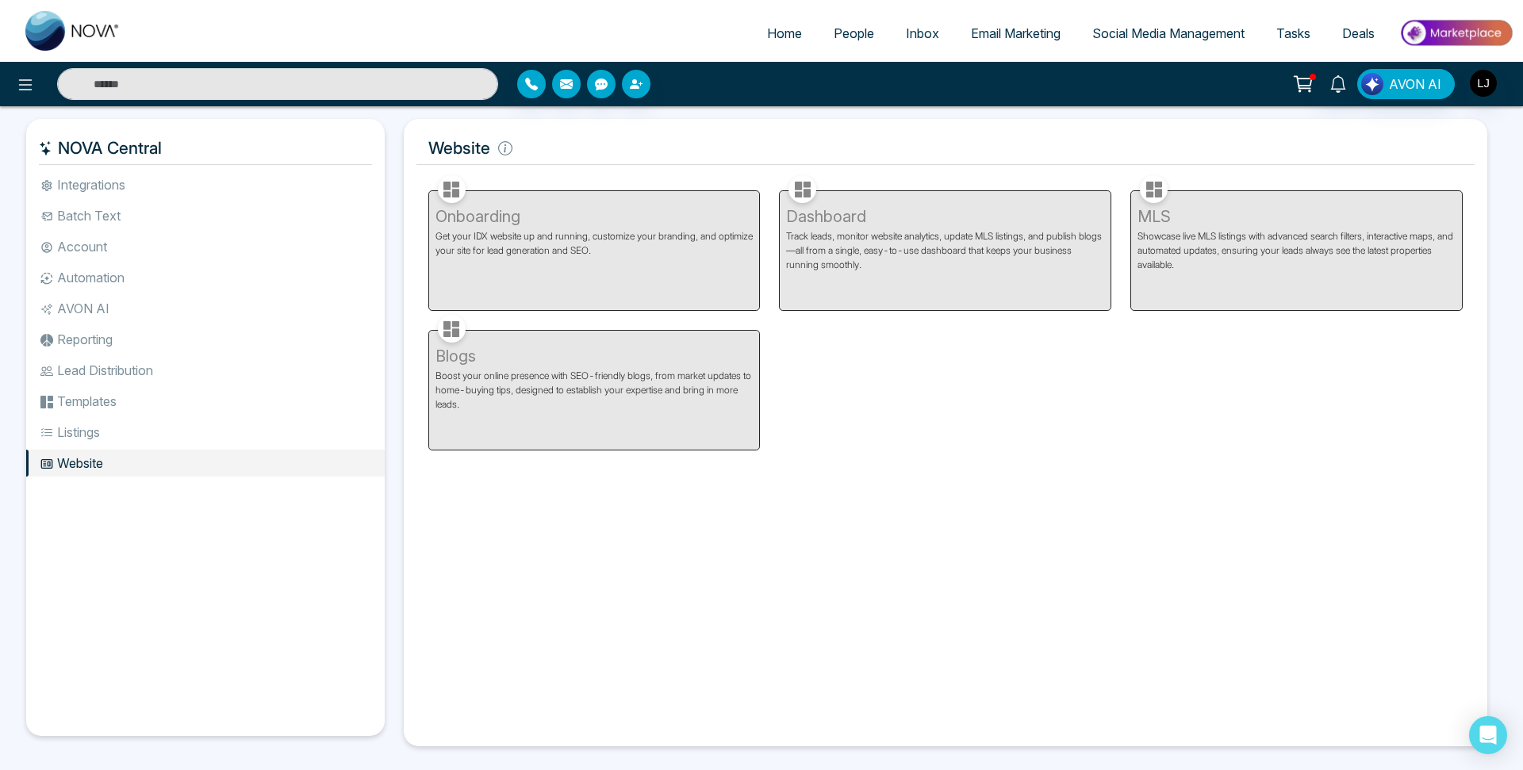
click at [99, 193] on li "Integrations" at bounding box center [205, 184] width 359 height 27
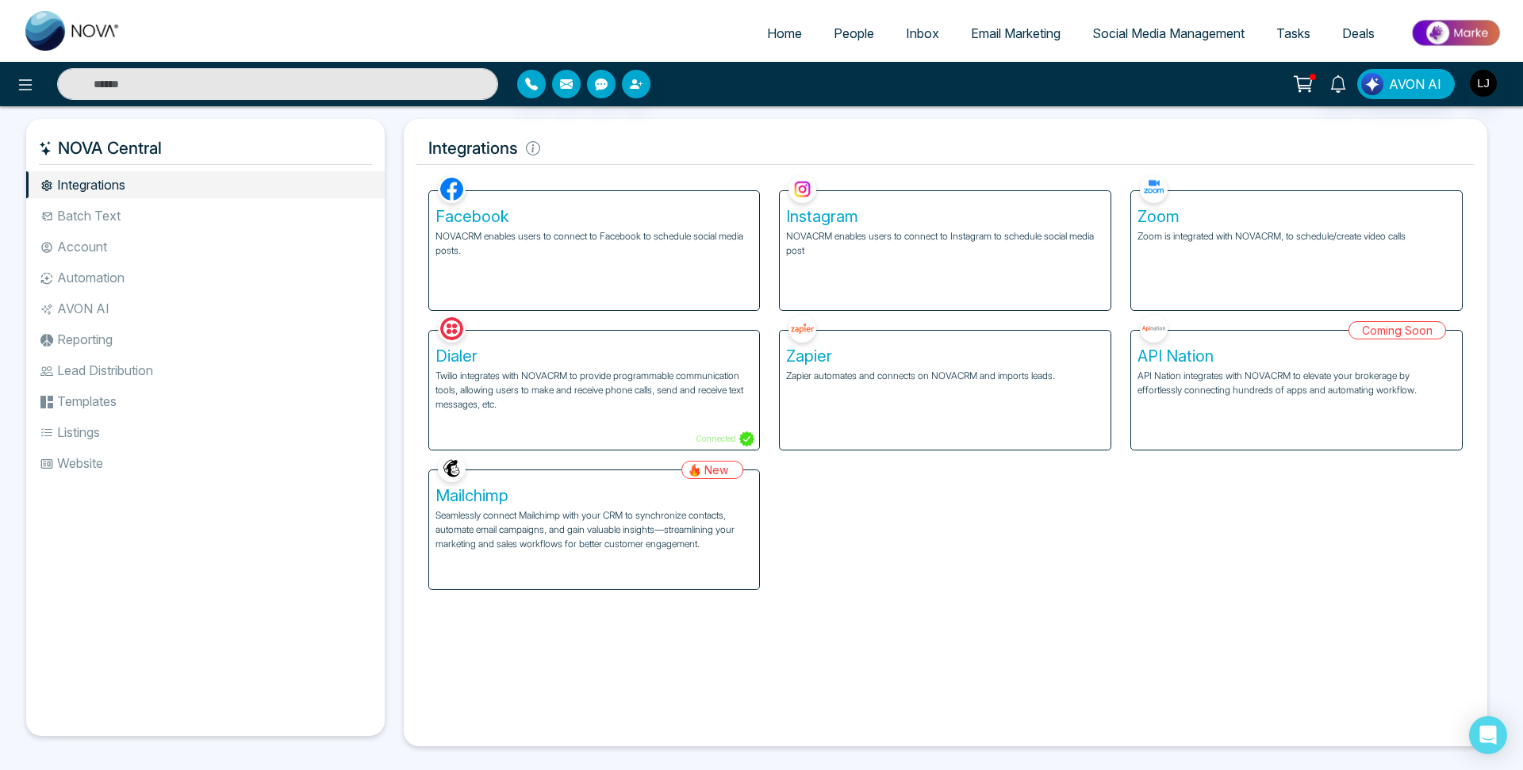
click at [563, 368] on div "Dialer Twilio integrates with NOVACRM to provide programmable communication too…" at bounding box center [594, 390] width 331 height 119
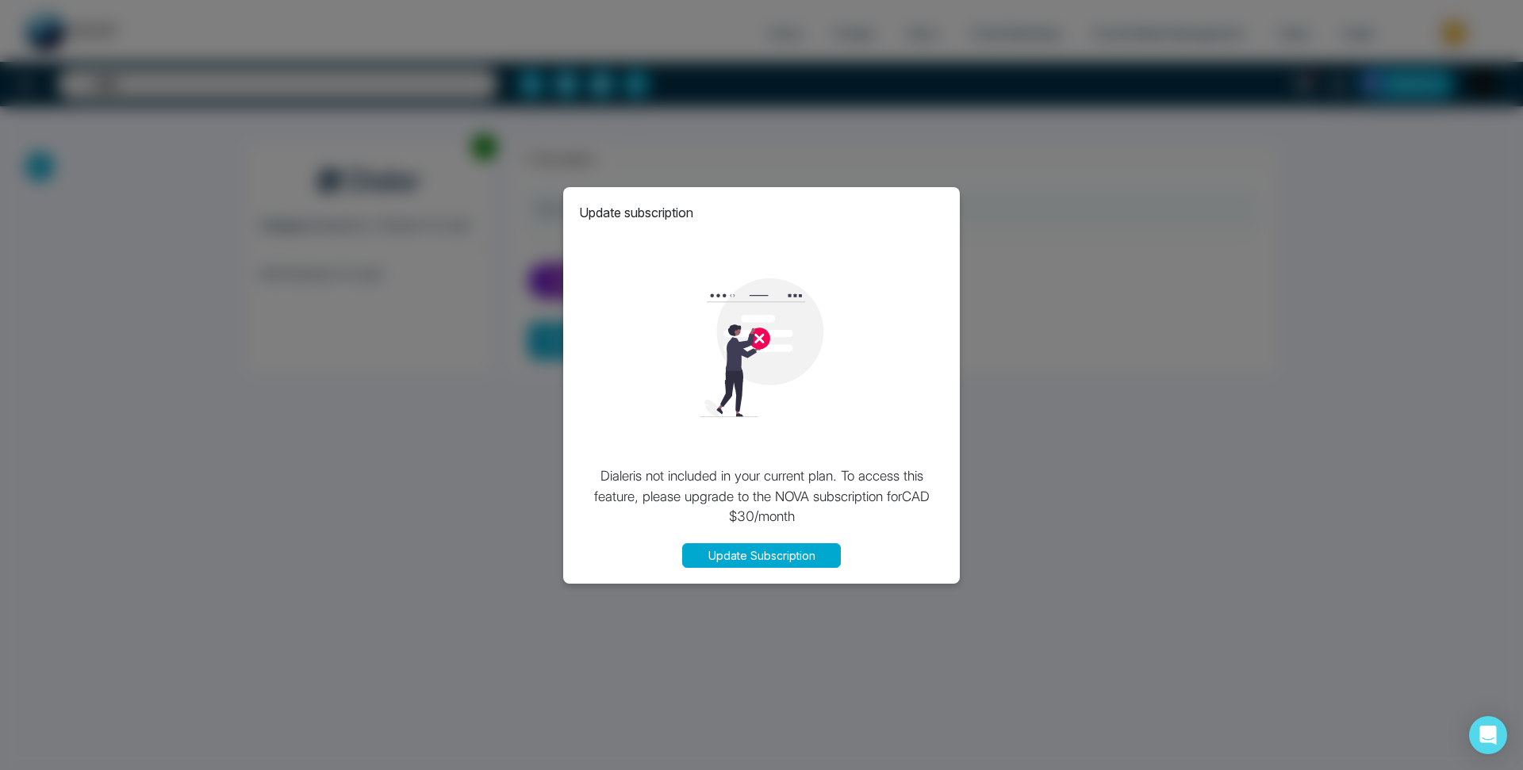
click at [1014, 243] on div "Update subscription Dialer is not included in your current plan. To access this…" at bounding box center [761, 385] width 1523 height 770
click at [504, 219] on div "Update subscription Dialer is not included in your current plan. To access this…" at bounding box center [761, 385] width 1523 height 770
click at [1115, 232] on div "Update subscription Dialer is not included in your current plan. To access this…" at bounding box center [761, 385] width 1523 height 770
click at [1091, 257] on div "Update subscription Dialer is not included in your current plan. To access this…" at bounding box center [761, 385] width 1523 height 770
click at [1203, 259] on div "Update subscription Dialer is not included in your current plan. To access this…" at bounding box center [761, 385] width 1523 height 770
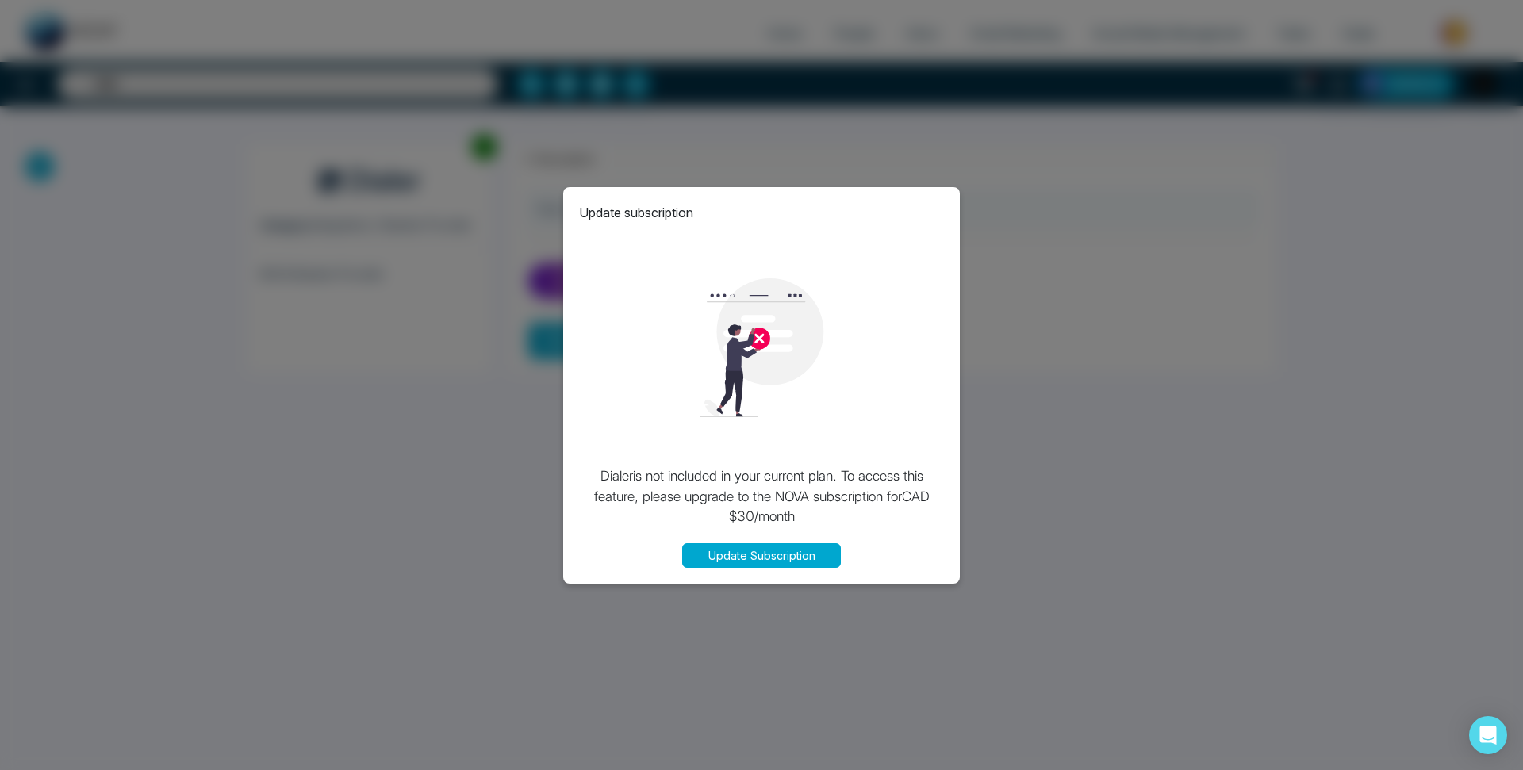
click at [329, 362] on div "Update subscription Dialer is not included in your current plan. To access this…" at bounding box center [761, 385] width 1523 height 770
click at [962, 196] on div "Update subscription Dialer is not included in your current plan. To access this…" at bounding box center [761, 385] width 1523 height 770
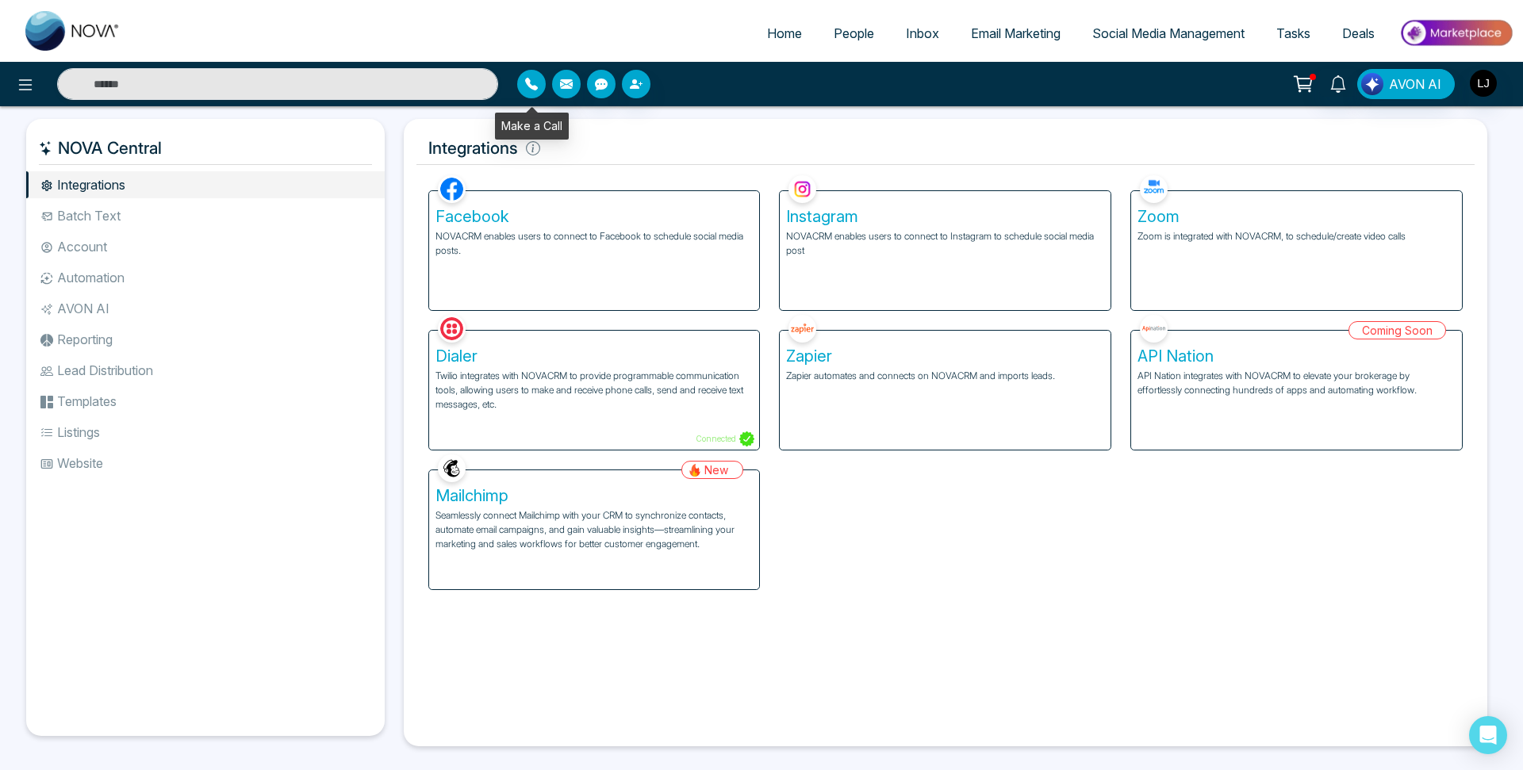
click at [527, 86] on icon "button" at bounding box center [531, 84] width 13 height 13
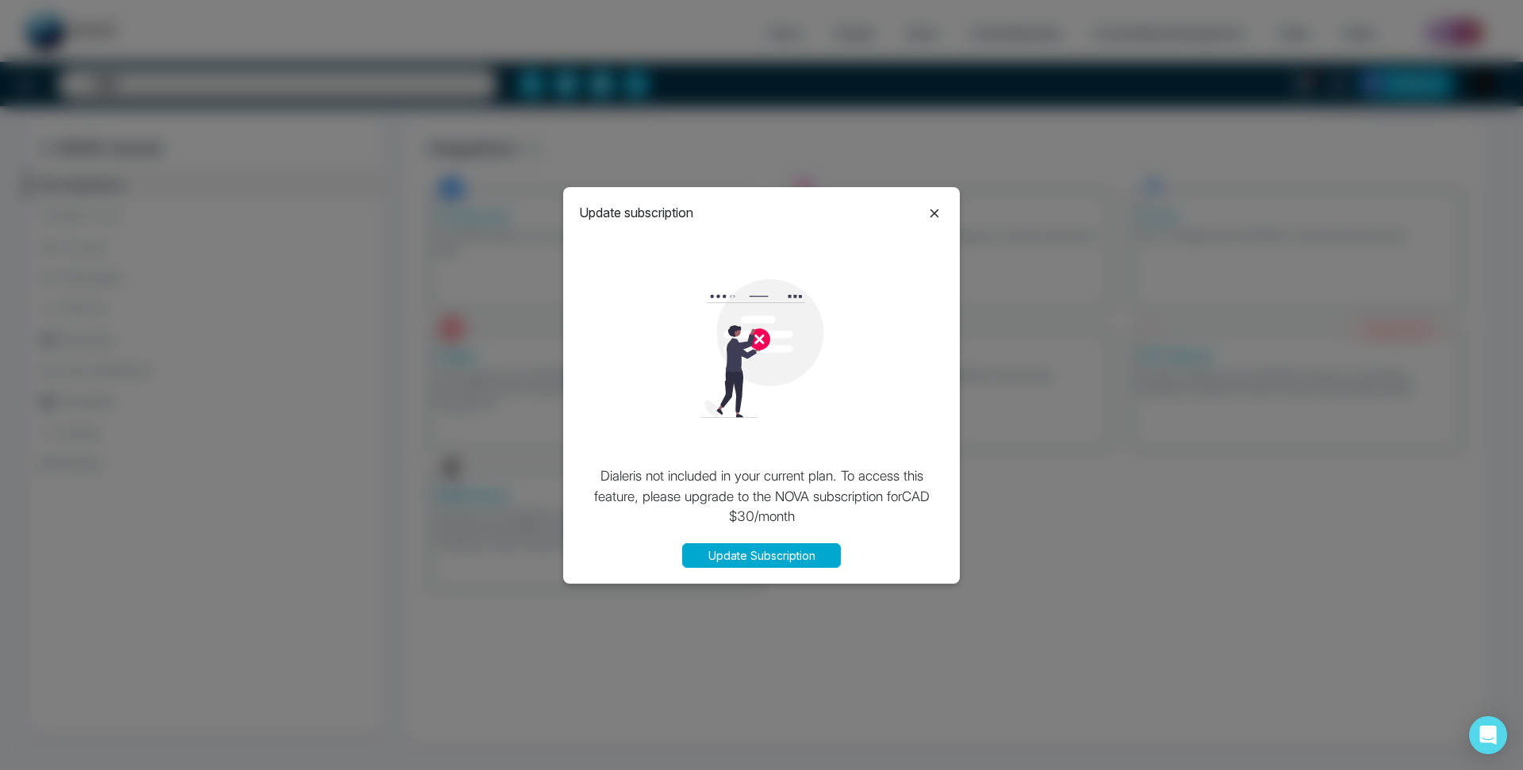
click at [941, 209] on icon at bounding box center [934, 213] width 19 height 19
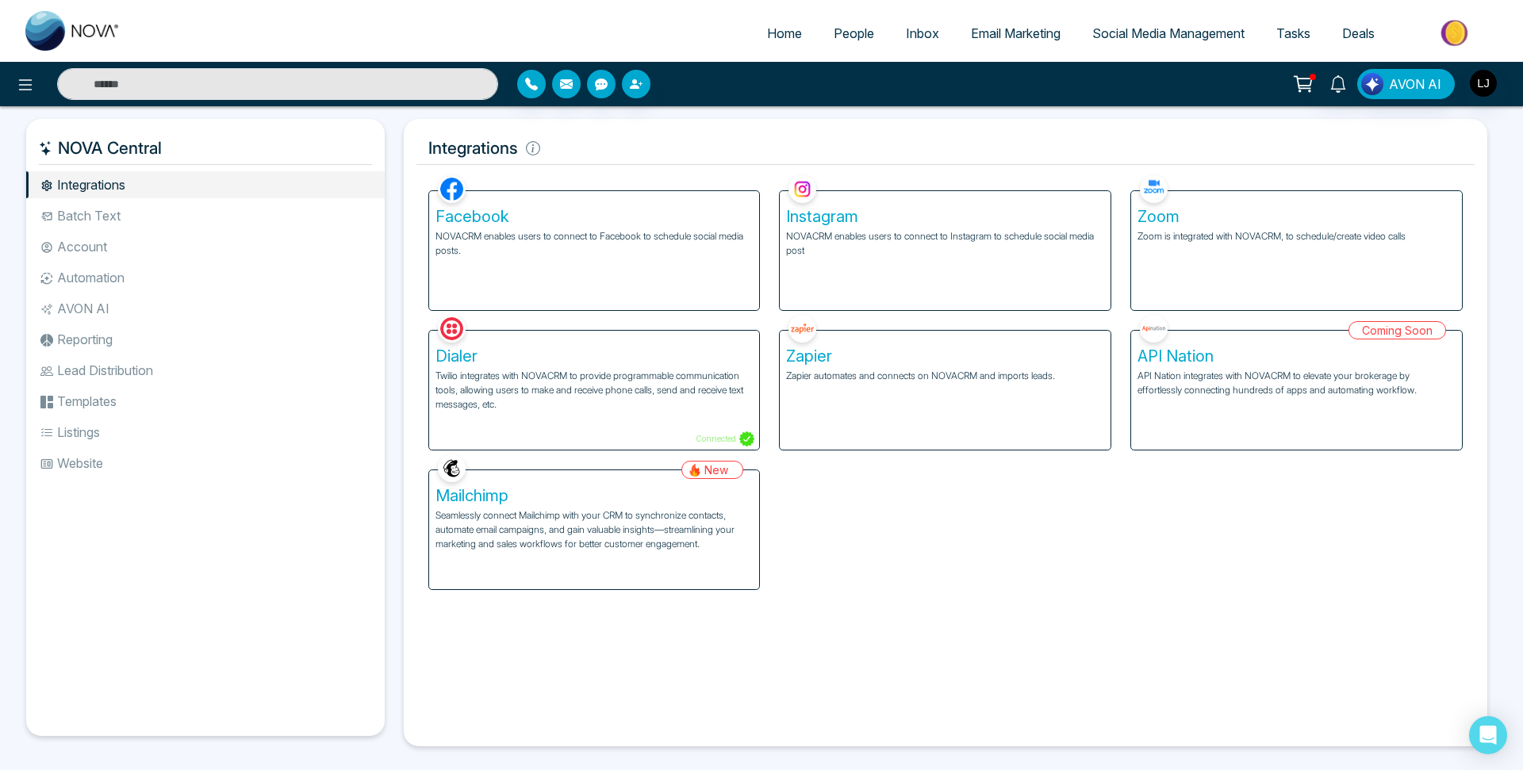
click at [581, 366] on h5 "Dialer" at bounding box center [594, 356] width 318 height 19
click at [117, 217] on li "Batch Text" at bounding box center [205, 215] width 359 height 27
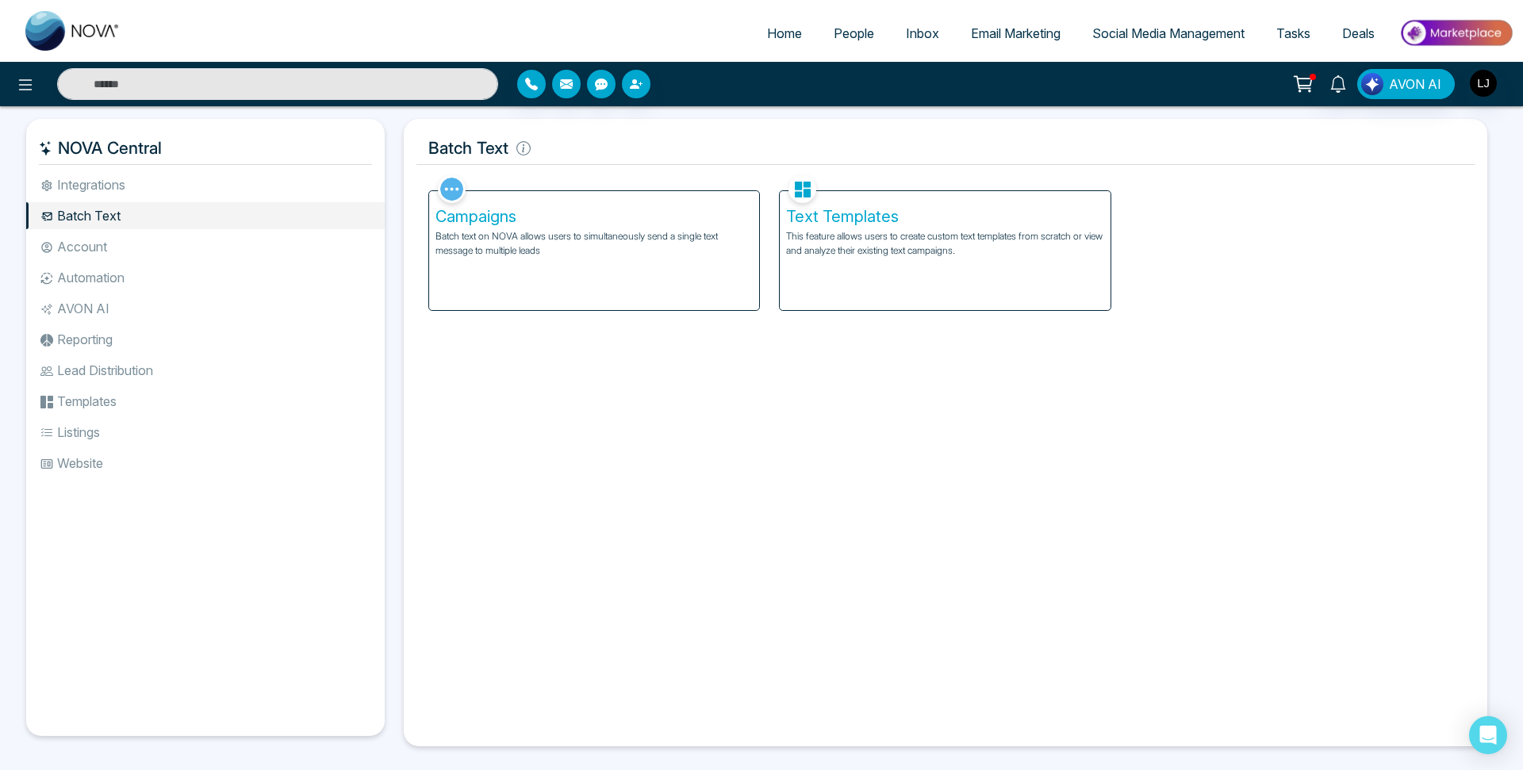
click at [82, 251] on li "Account" at bounding box center [205, 246] width 359 height 27
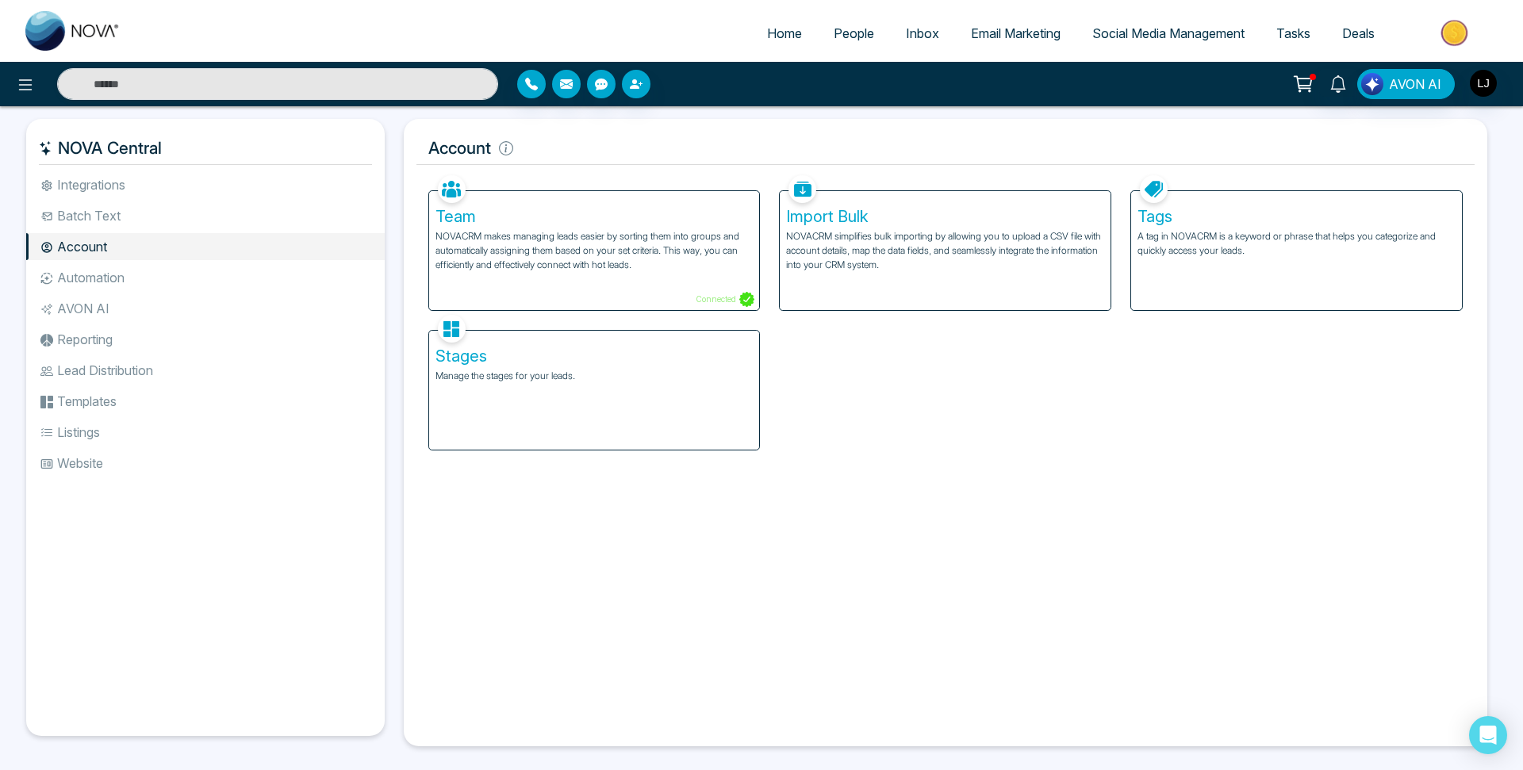
click at [81, 284] on li "Automation" at bounding box center [205, 277] width 359 height 27
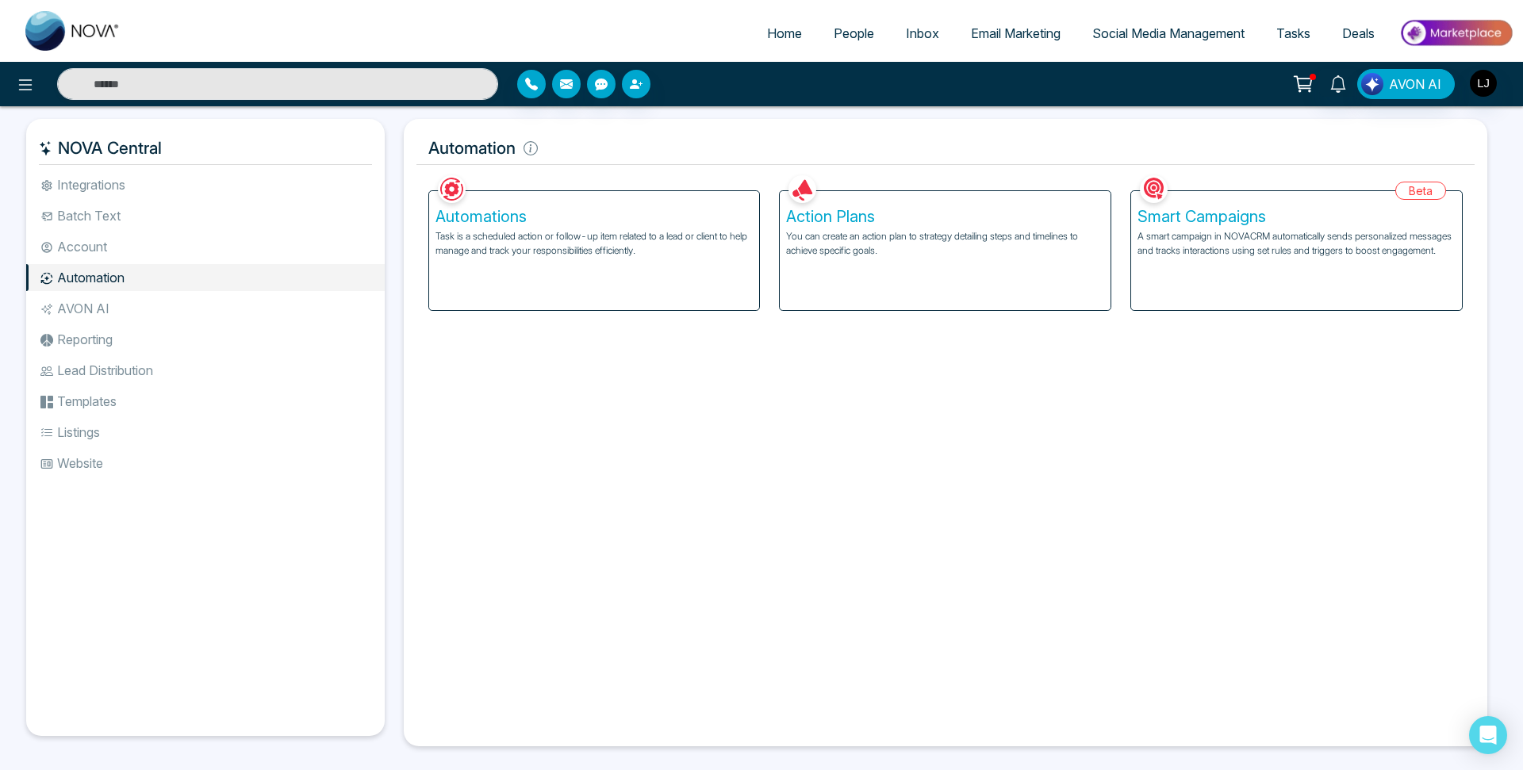
click at [86, 298] on li "AVON AI" at bounding box center [205, 308] width 359 height 27
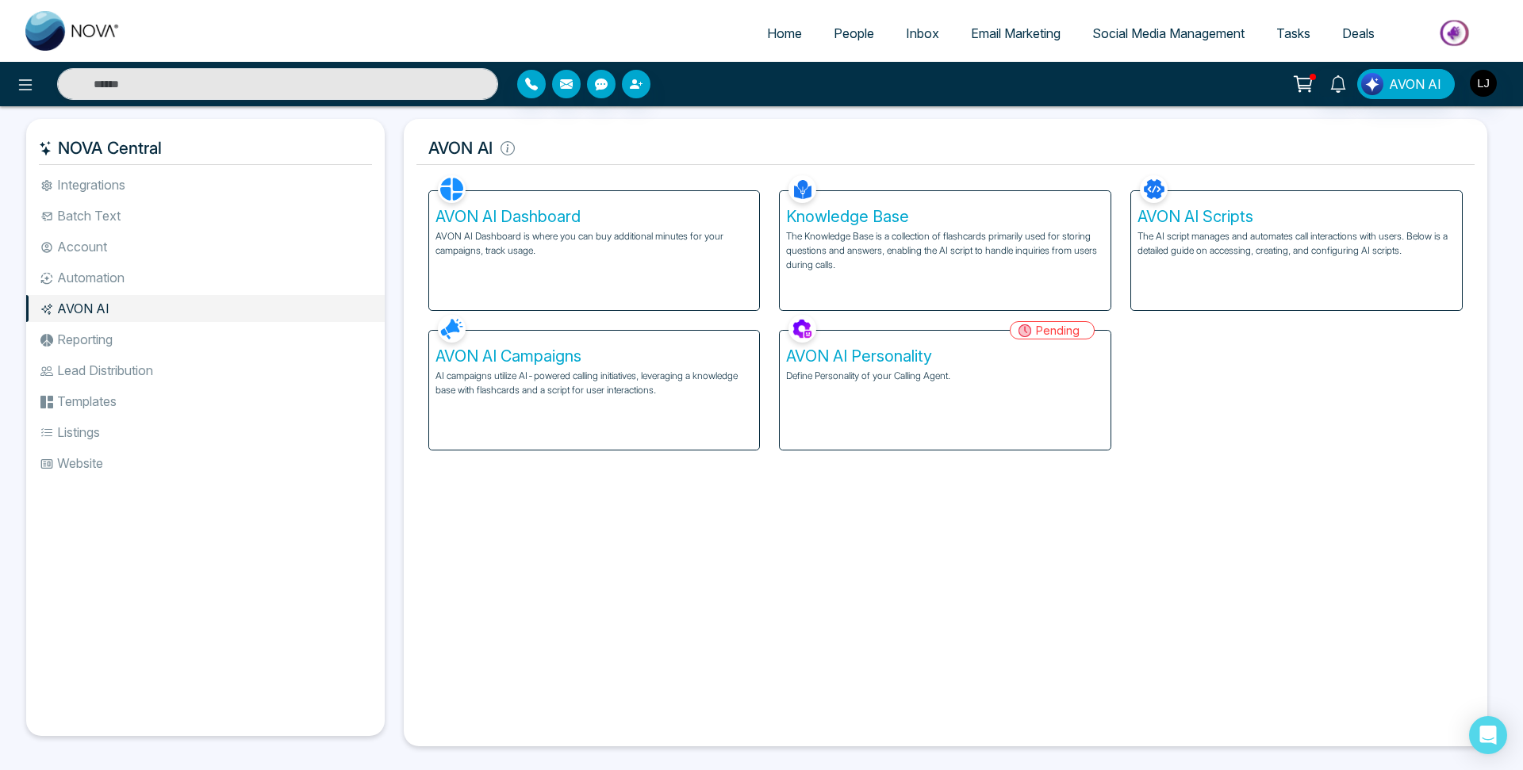
click at [93, 339] on li "Reporting" at bounding box center [205, 339] width 359 height 27
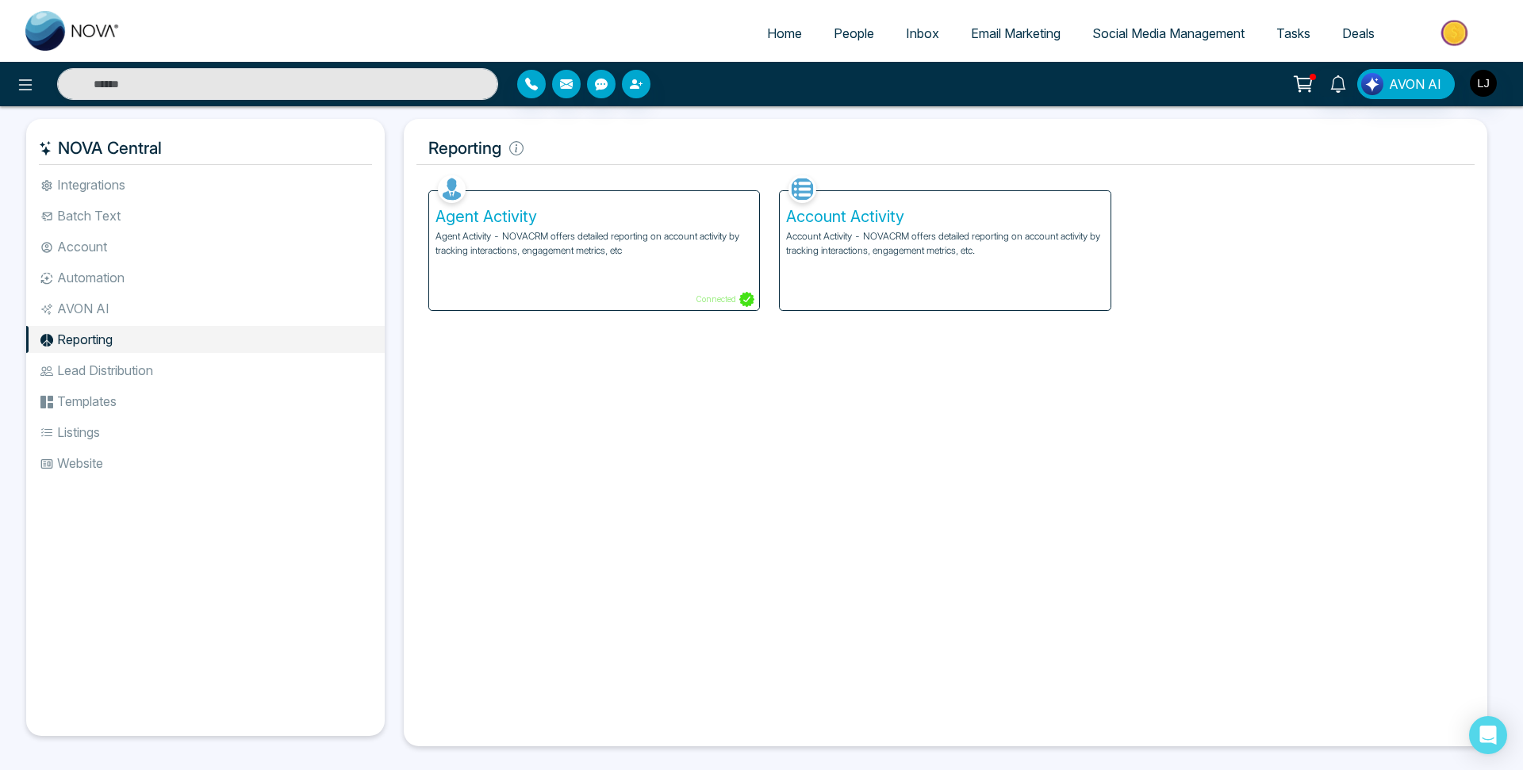
click at [93, 358] on ul "Integrations Batch Text Account Automation AVON AI Reporting Lead Distribution …" at bounding box center [205, 440] width 359 height 539
click at [92, 376] on li "Lead Distribution" at bounding box center [205, 370] width 359 height 27
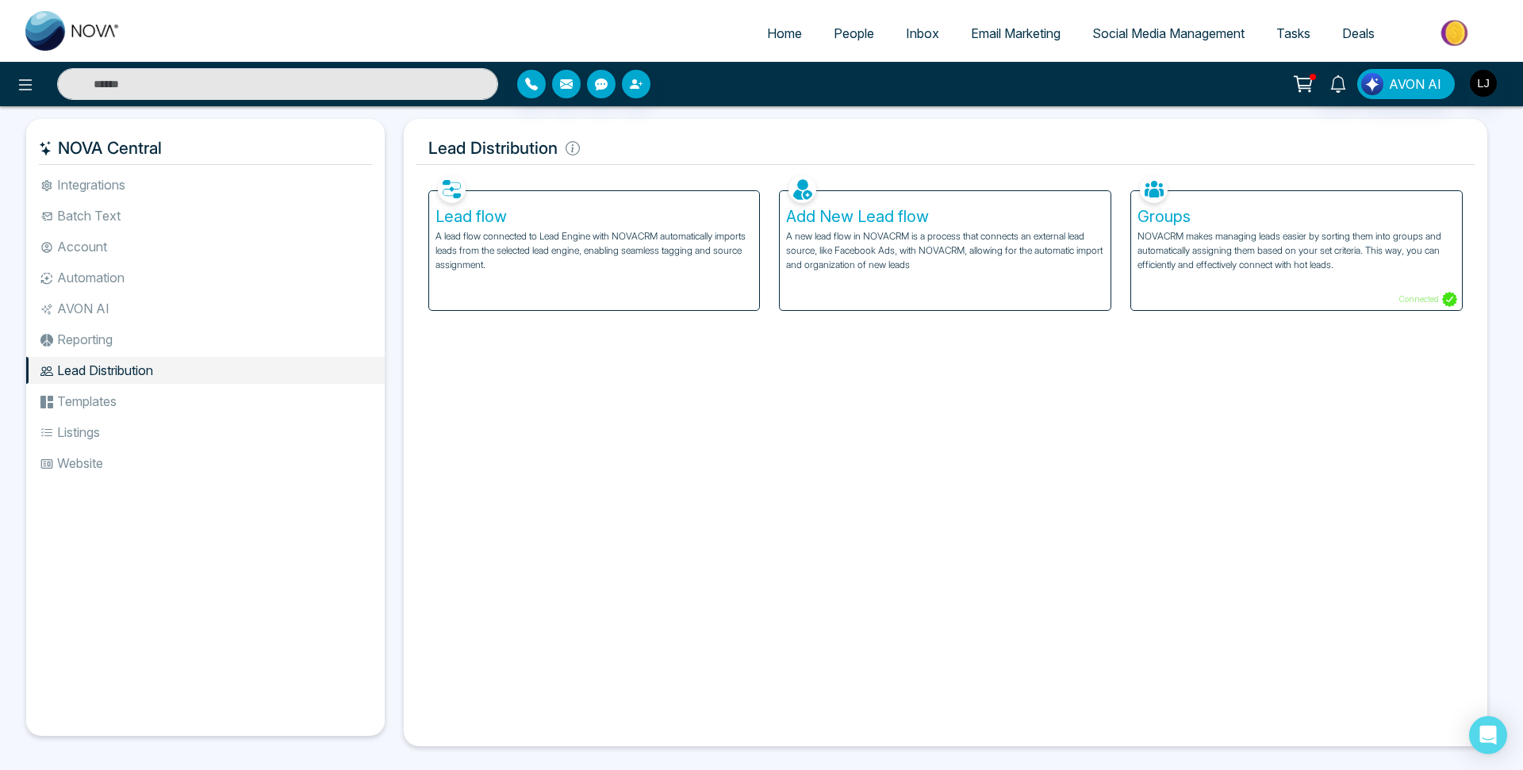
click at [102, 397] on li "Templates" at bounding box center [205, 401] width 359 height 27
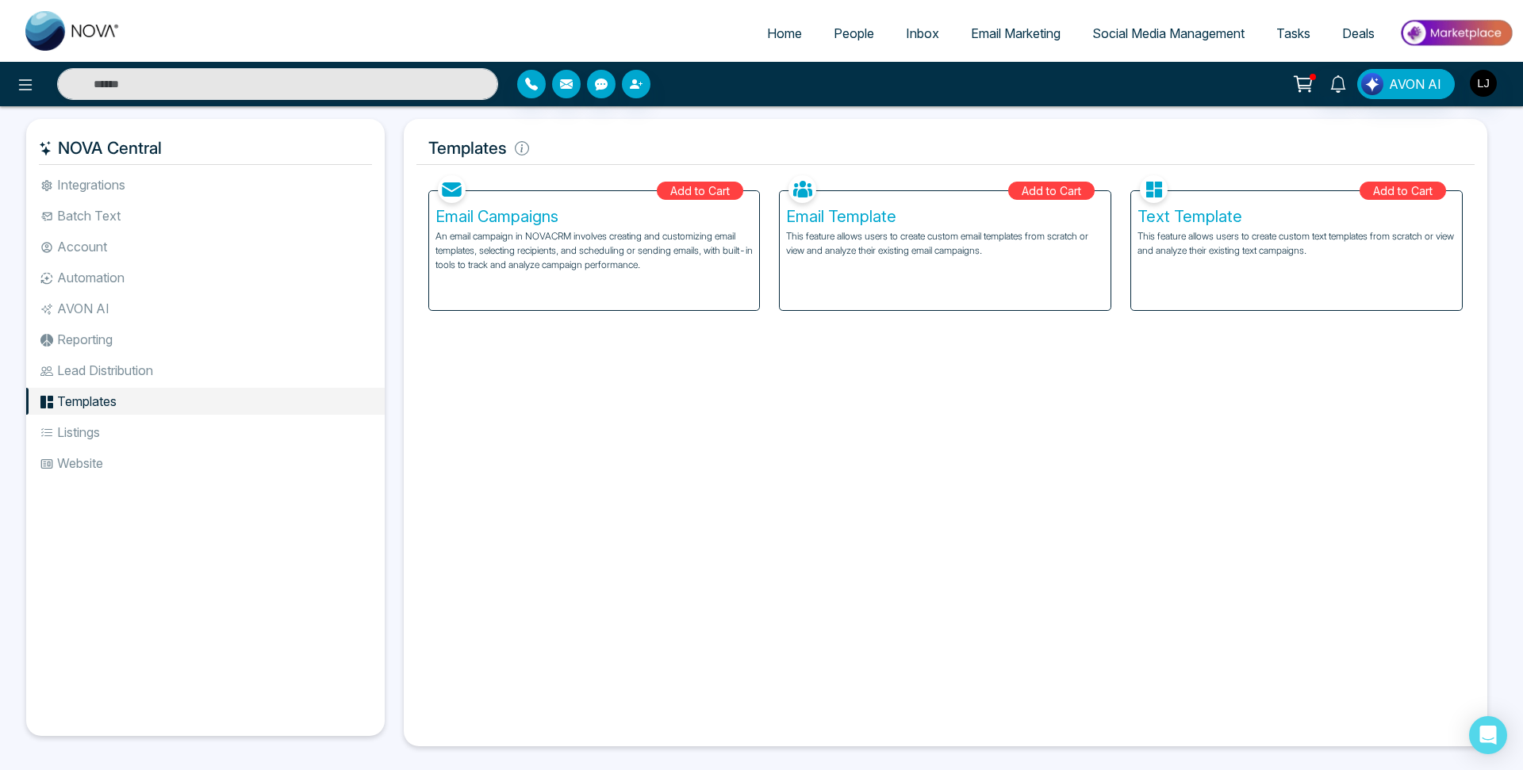
click at [111, 194] on li "Integrations" at bounding box center [205, 184] width 359 height 27
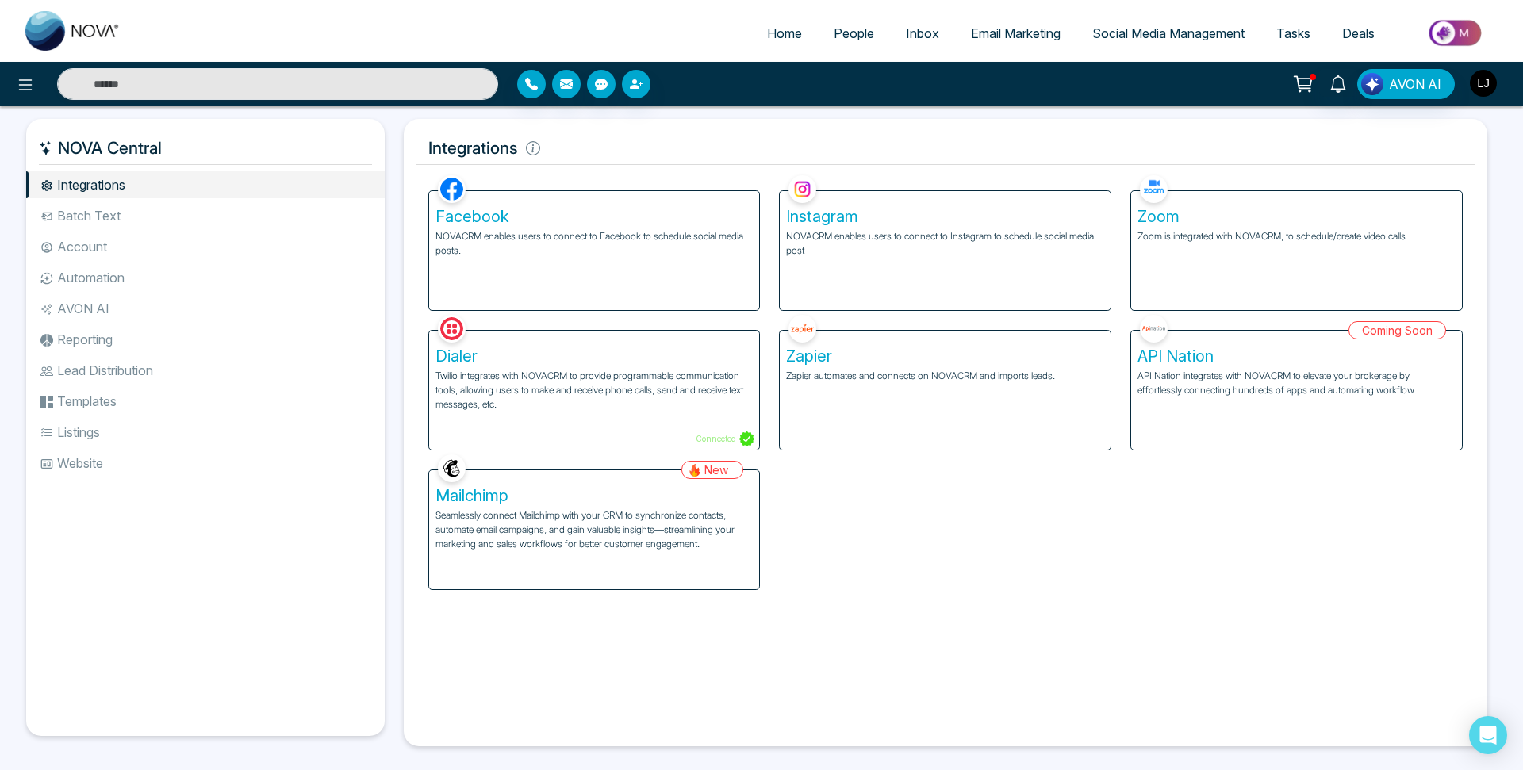
click at [1478, 87] on img "button" at bounding box center [1483, 83] width 27 height 27
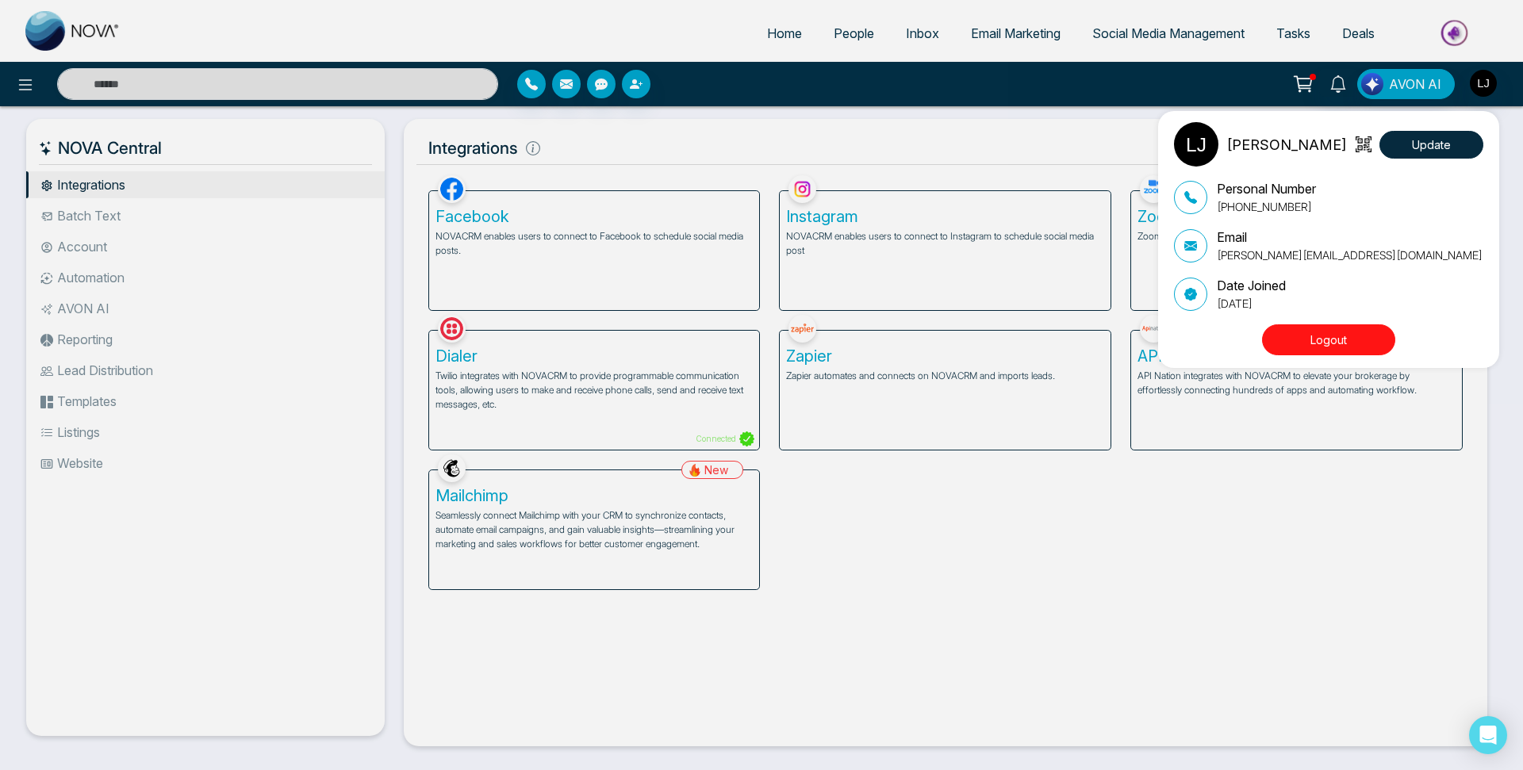
click at [661, 330] on div "Lokesh Joshi Update Personal Number +919021484622 Email lokesh+bagent1@mmnovate…" at bounding box center [761, 385] width 1523 height 770
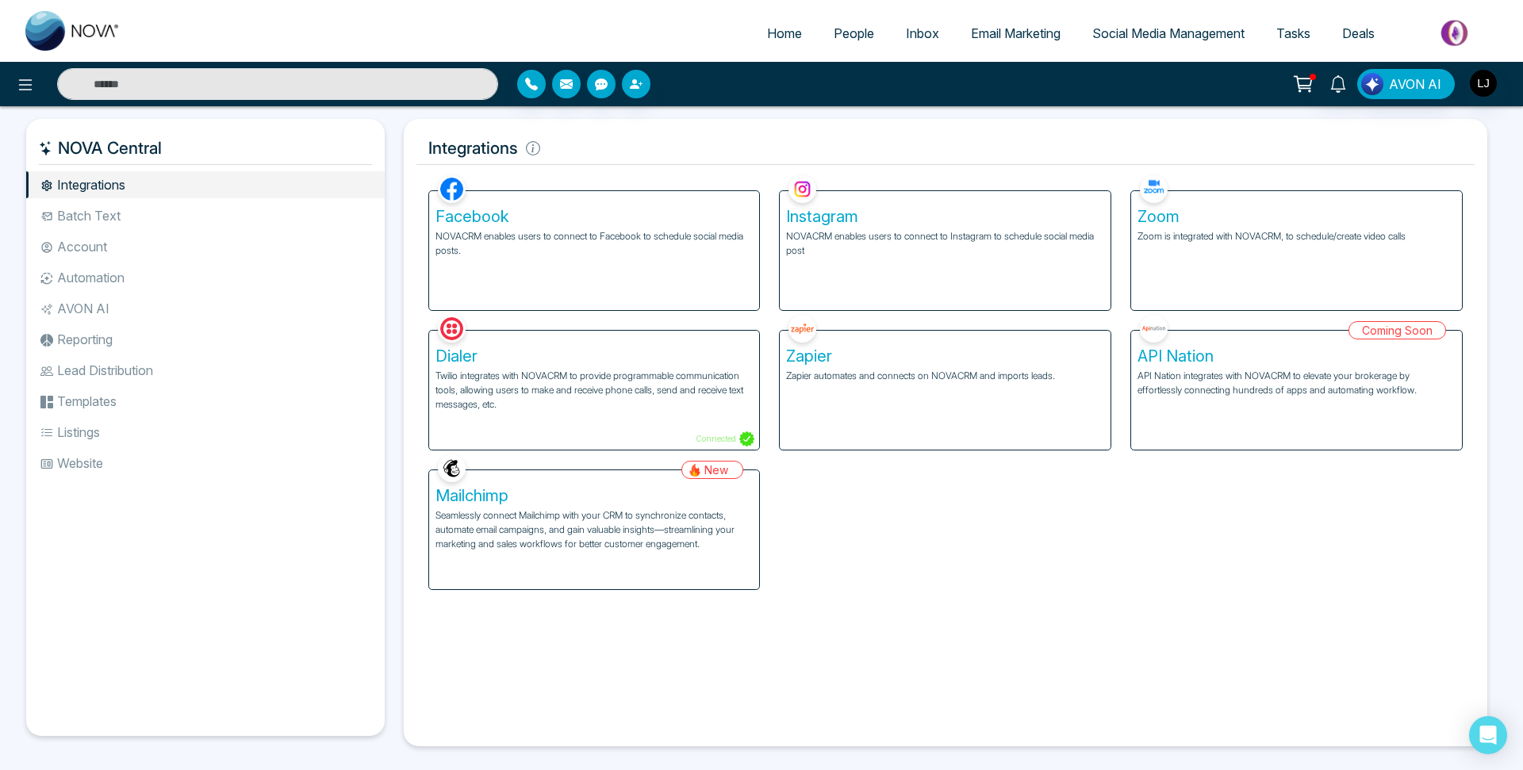
click at [669, 362] on h5 "Dialer" at bounding box center [594, 356] width 318 height 19
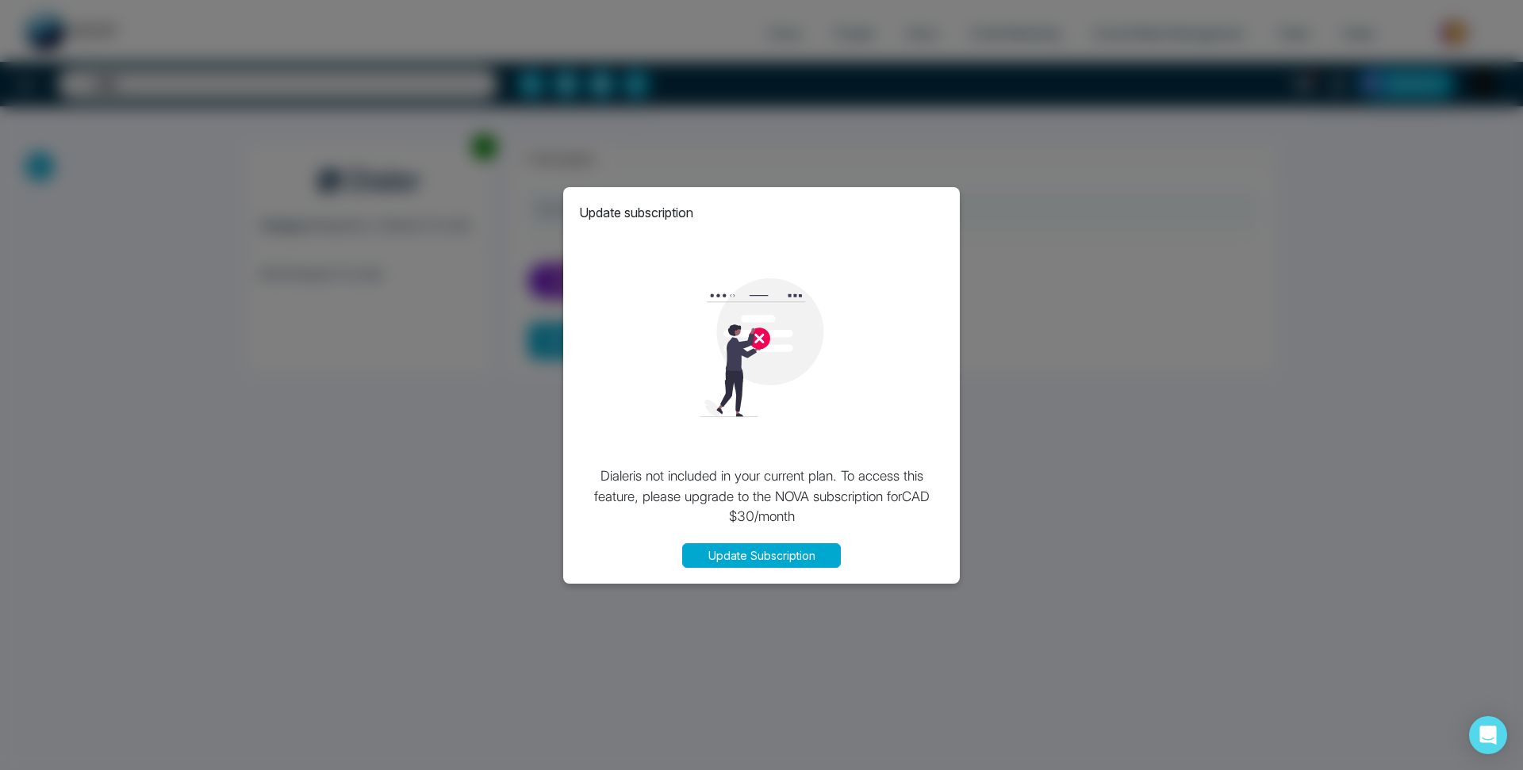
click at [749, 557] on button "Update Subscription" at bounding box center [761, 555] width 159 height 25
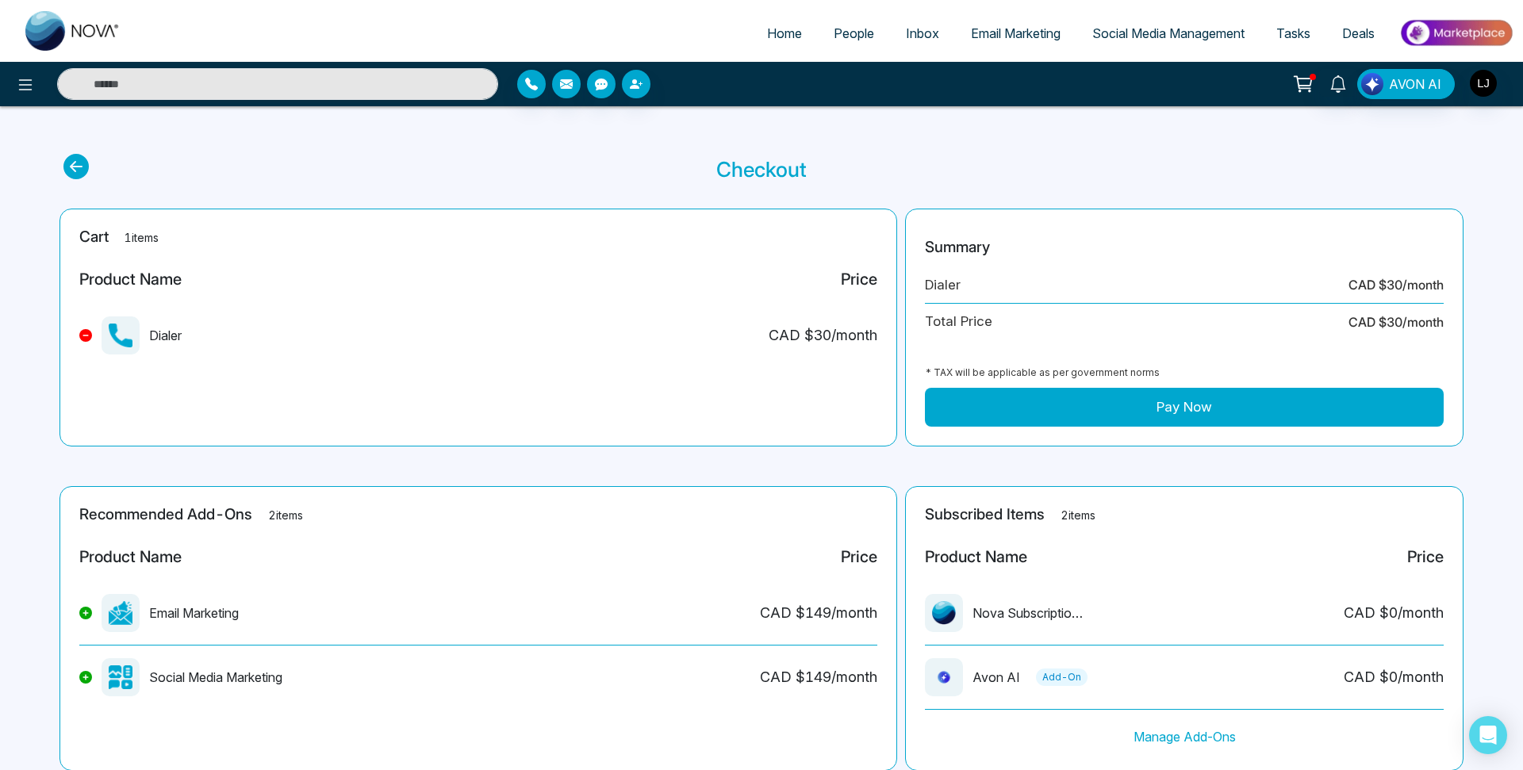
click at [1198, 393] on button "Pay Now" at bounding box center [1184, 408] width 519 height 40
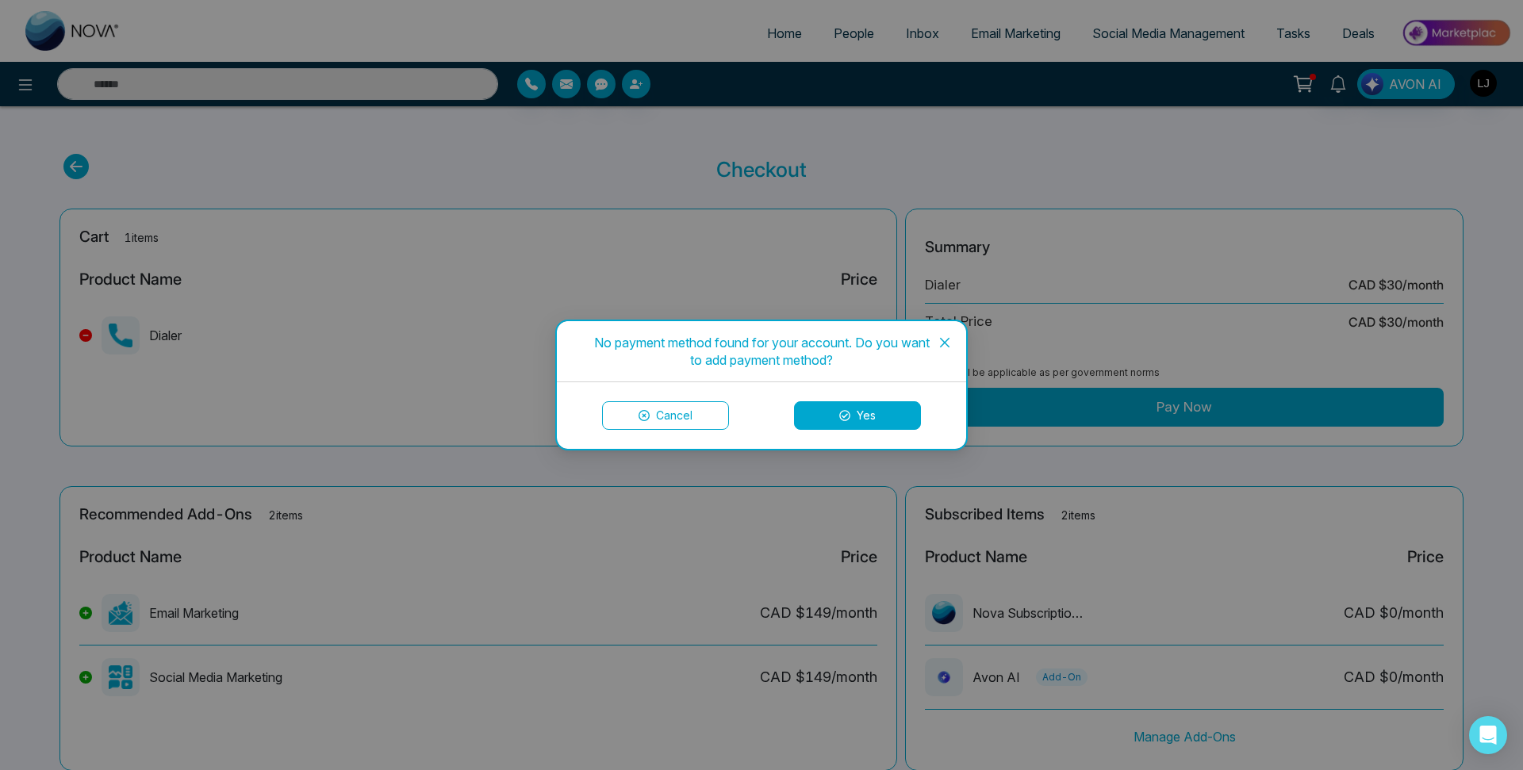
click at [874, 409] on button "Yes" at bounding box center [857, 415] width 127 height 29
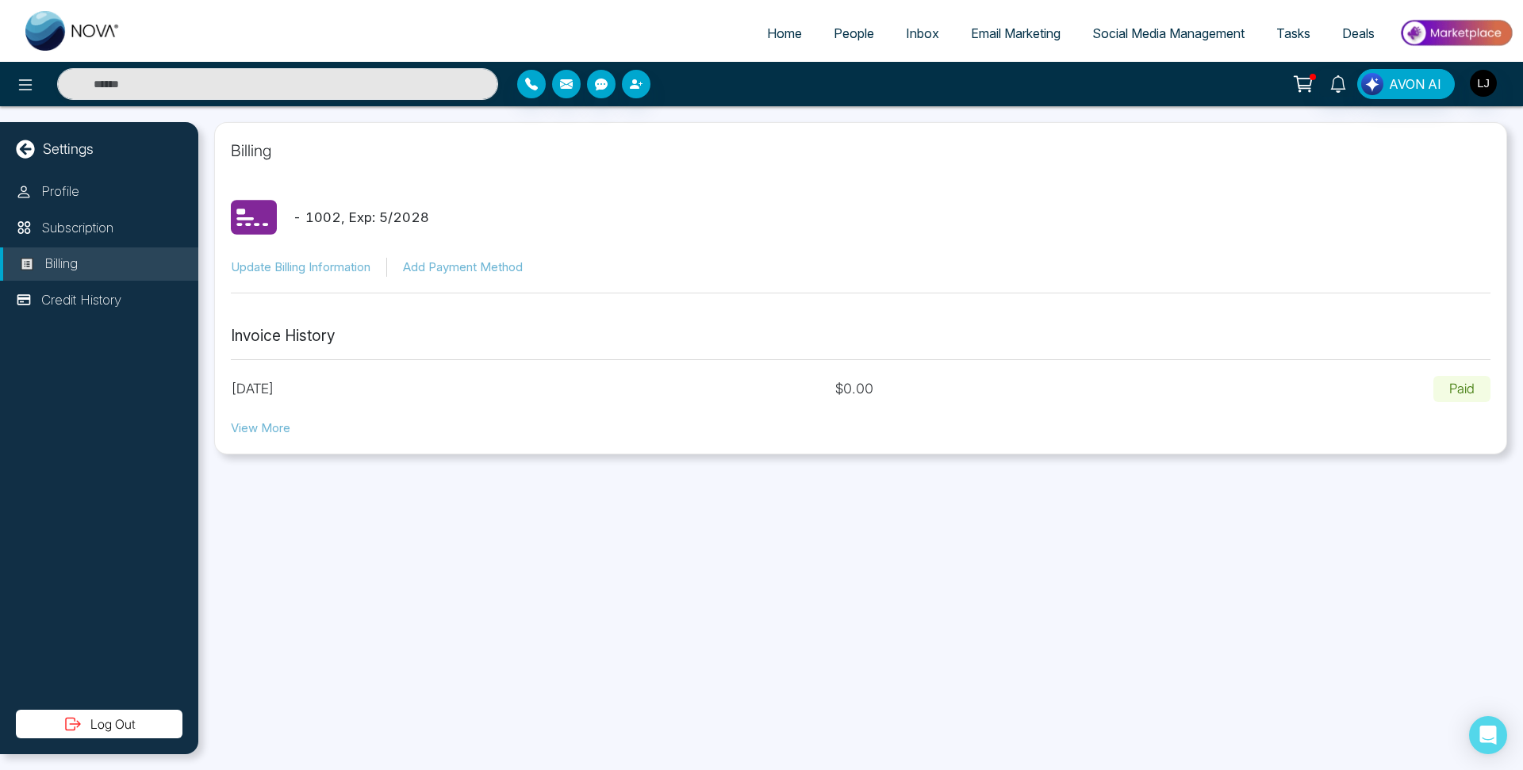
drag, startPoint x: 379, startPoint y: 389, endPoint x: 262, endPoint y: 387, distance: 117.4
click at [262, 387] on div "September 16, 2025 $ 0.00 Paid" at bounding box center [861, 389] width 1260 height 27
click at [262, 385] on p "[DATE]" at bounding box center [253, 389] width 44 height 21
drag, startPoint x: 254, startPoint y: 385, endPoint x: 374, endPoint y: 389, distance: 120.7
click at [374, 389] on div "September 16, 2025 $ 0.00 Paid" at bounding box center [861, 389] width 1260 height 27
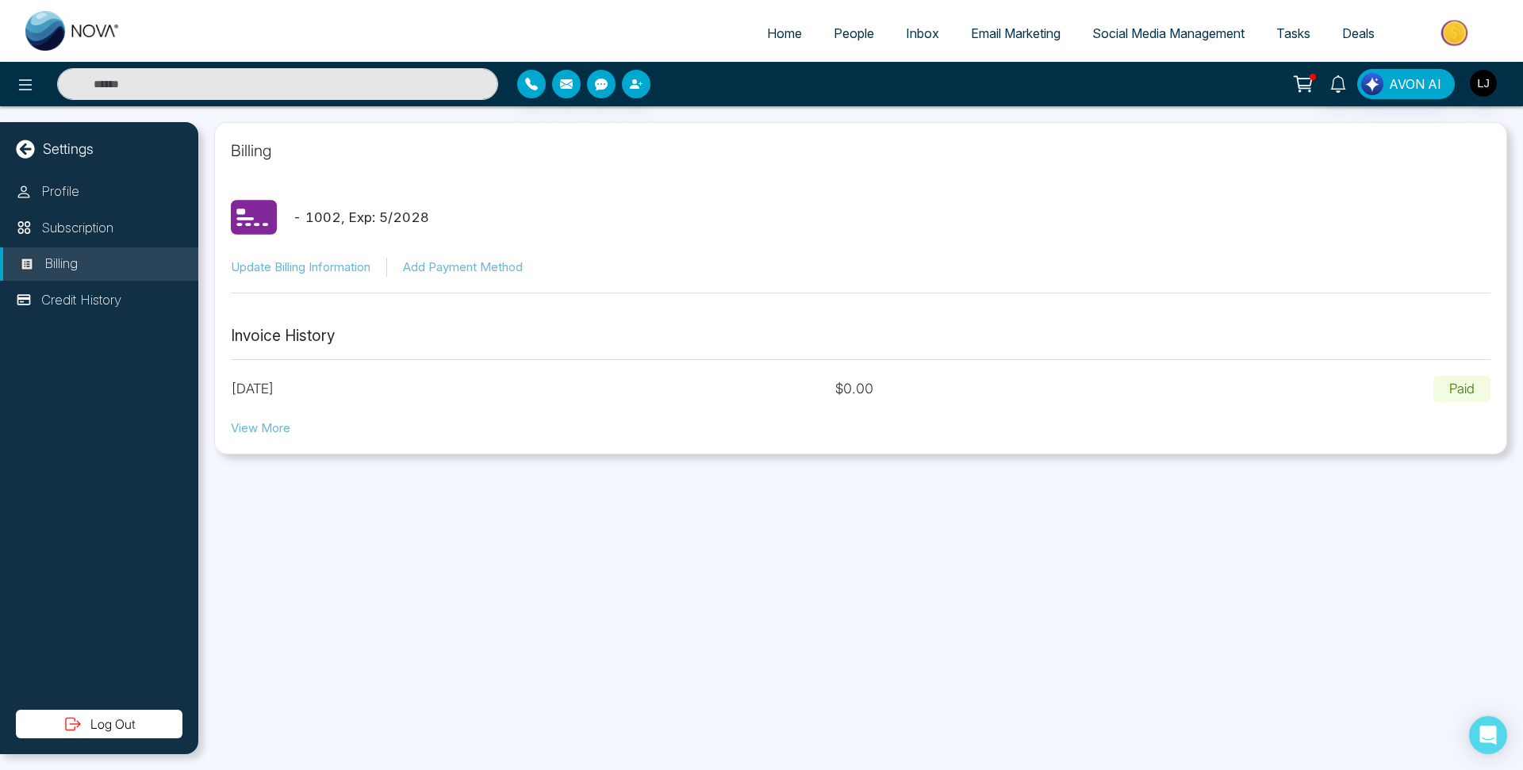
click at [282, 431] on button "View More" at bounding box center [260, 429] width 59 height 18
